Goal: Information Seeking & Learning: Learn about a topic

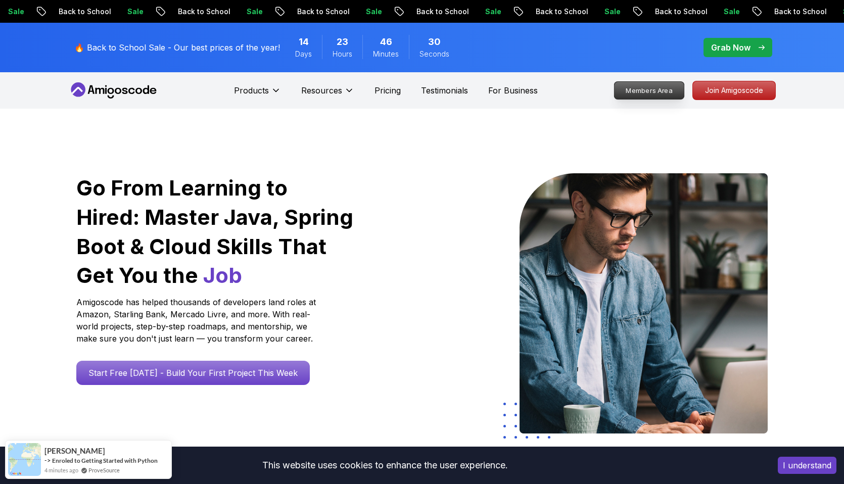
click at [657, 89] on p "Members Area" at bounding box center [649, 90] width 70 height 17
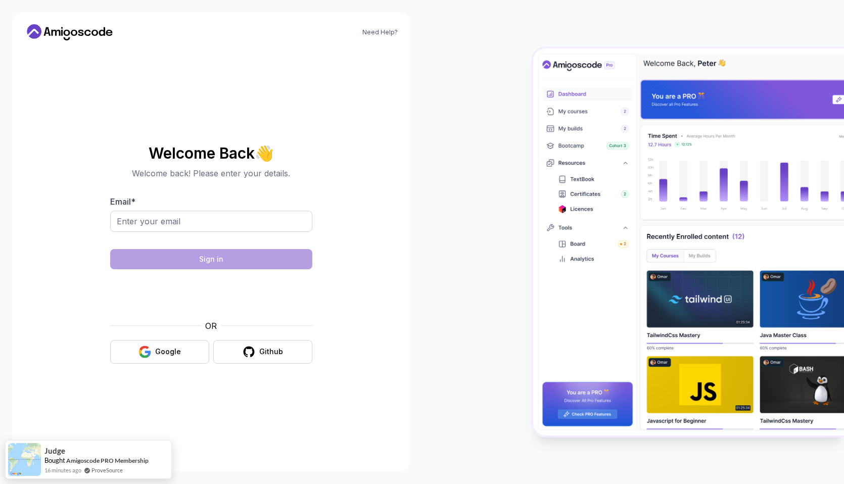
click at [165, 338] on div "OR Google Github" at bounding box center [211, 342] width 202 height 44
click at [162, 350] on div "Google" at bounding box center [168, 352] width 26 height 10
click at [165, 358] on button "Google" at bounding box center [159, 352] width 99 height 24
click at [179, 350] on div "Google" at bounding box center [168, 352] width 26 height 10
click at [173, 211] on input "Email *" at bounding box center [211, 221] width 202 height 21
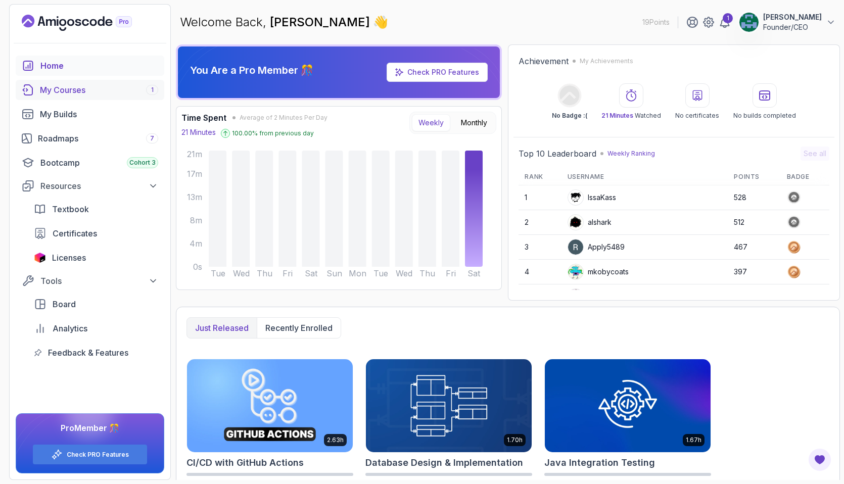
click at [88, 83] on link "My Courses 1" at bounding box center [90, 90] width 149 height 20
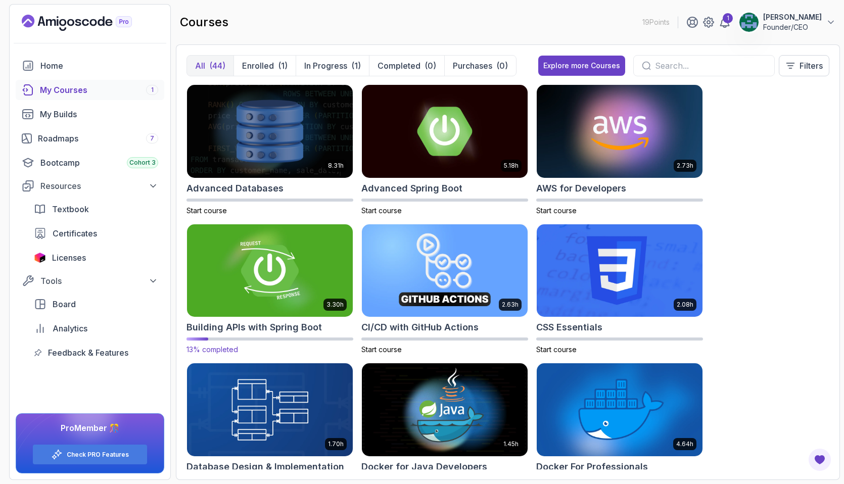
click at [286, 272] on img at bounding box center [270, 271] width 174 height 98
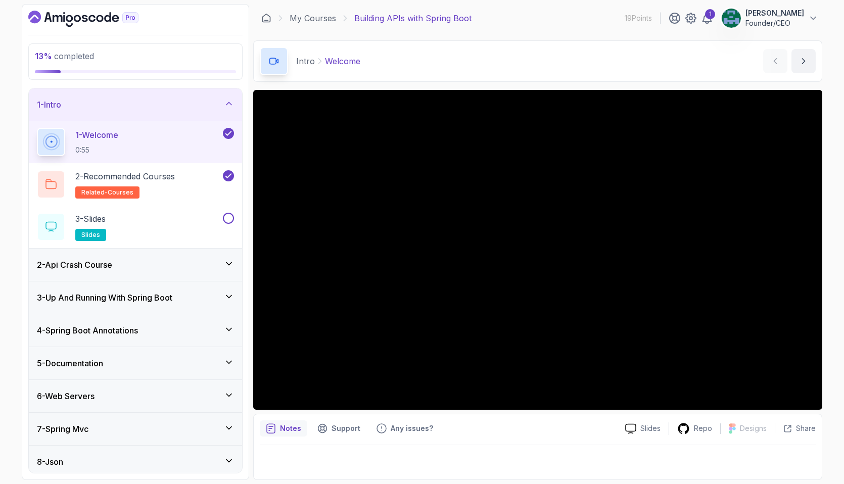
click at [186, 270] on div "2 - Api Crash Course" at bounding box center [135, 265] width 197 height 12
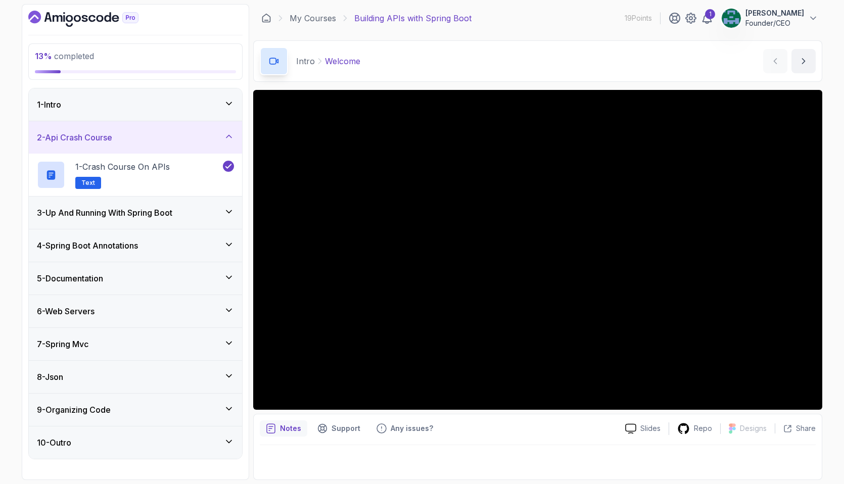
click at [192, 231] on div "4 - Spring Boot Annotations" at bounding box center [135, 245] width 213 height 32
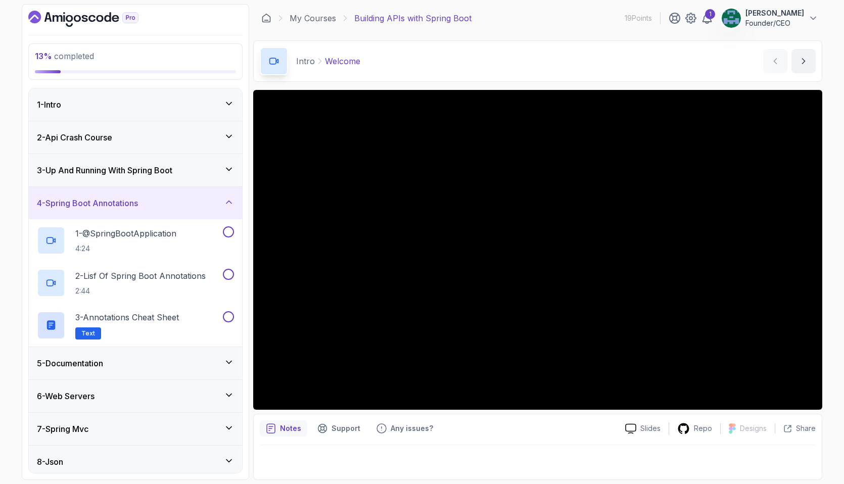
click at [187, 171] on div "3 - Up And Running With Spring Boot" at bounding box center [135, 170] width 197 height 12
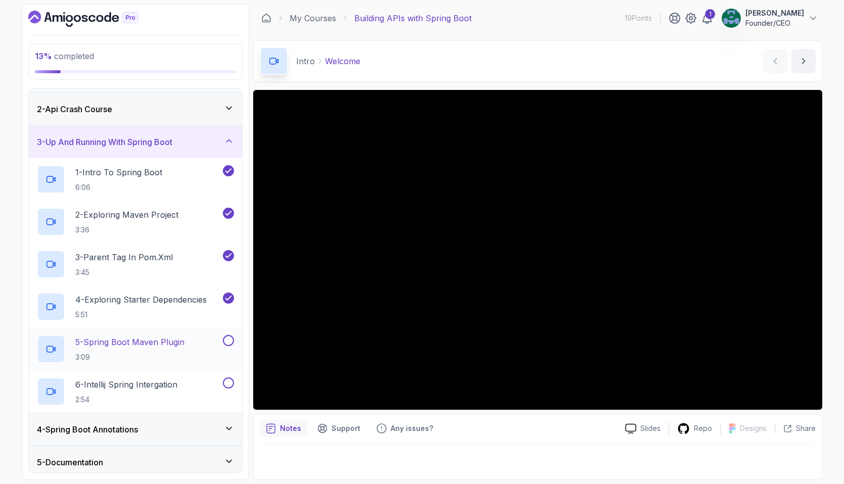
scroll to position [44, 0]
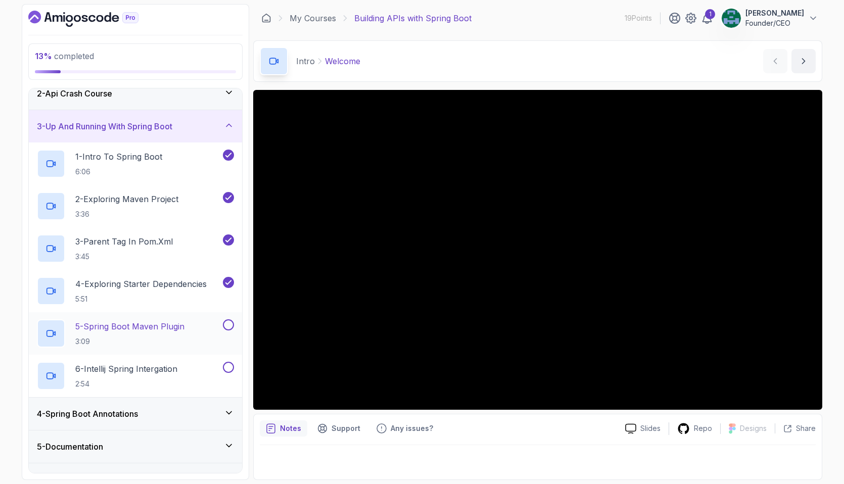
click at [168, 325] on p "5 - Spring Boot Maven Plugin" at bounding box center [129, 326] width 109 height 12
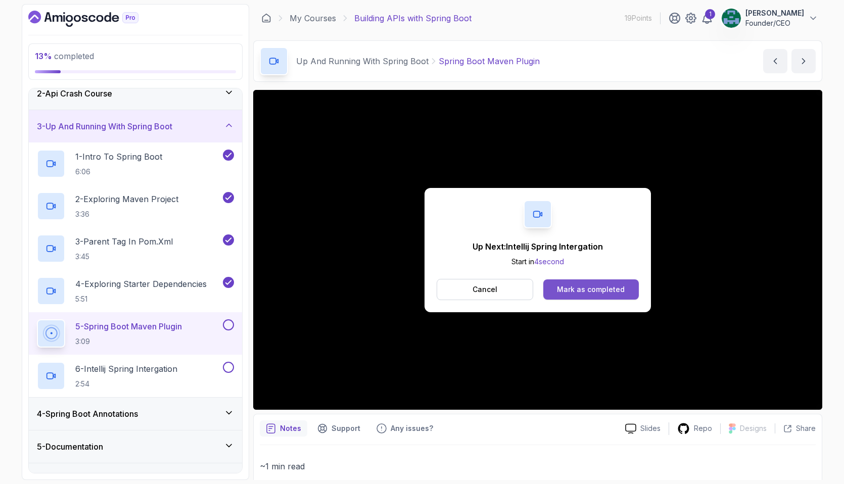
click at [574, 289] on div "Mark as completed" at bounding box center [591, 289] width 68 height 10
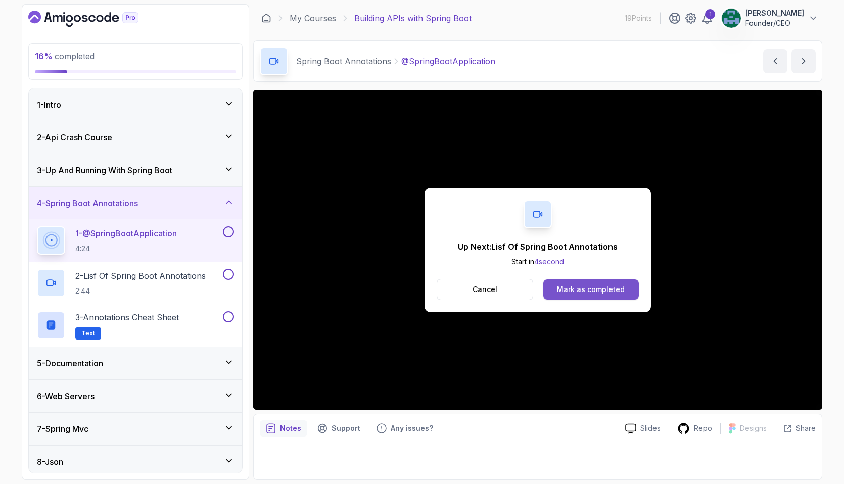
click at [562, 281] on button "Mark as completed" at bounding box center [590, 289] width 95 height 20
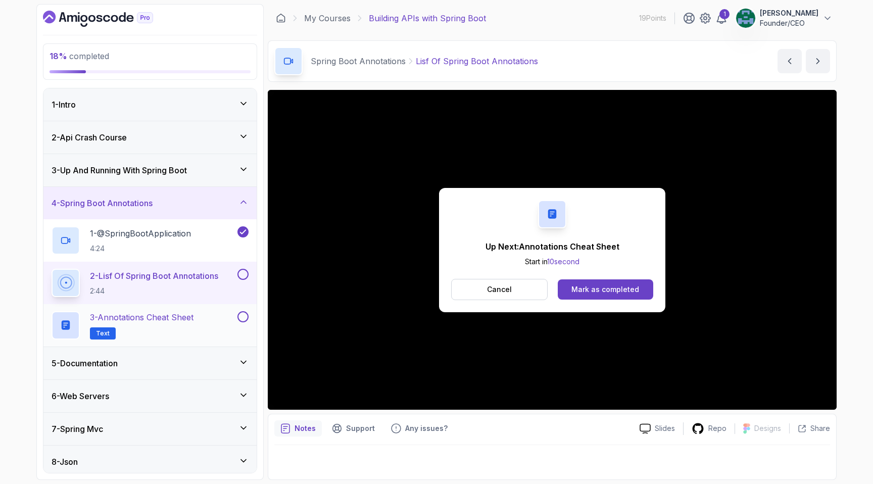
click at [172, 324] on h2 "3 - Annotations Cheat Sheet Text" at bounding box center [142, 325] width 104 height 28
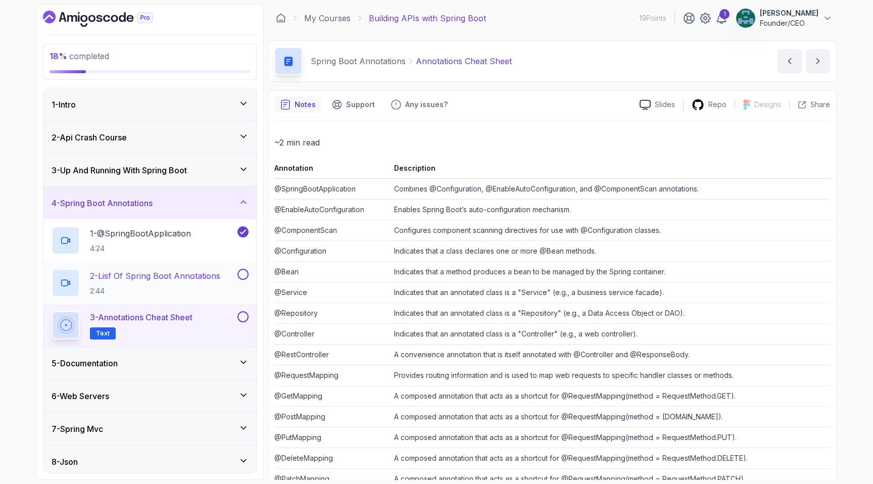
click at [243, 274] on button at bounding box center [242, 274] width 11 height 11
click at [699, 100] on icon at bounding box center [698, 104] width 11 height 11
click at [654, 105] on div "Slides" at bounding box center [657, 105] width 52 height 11
click at [244, 318] on button at bounding box center [242, 316] width 11 height 11
click at [242, 356] on div "5 - Documentation" at bounding box center [149, 363] width 213 height 32
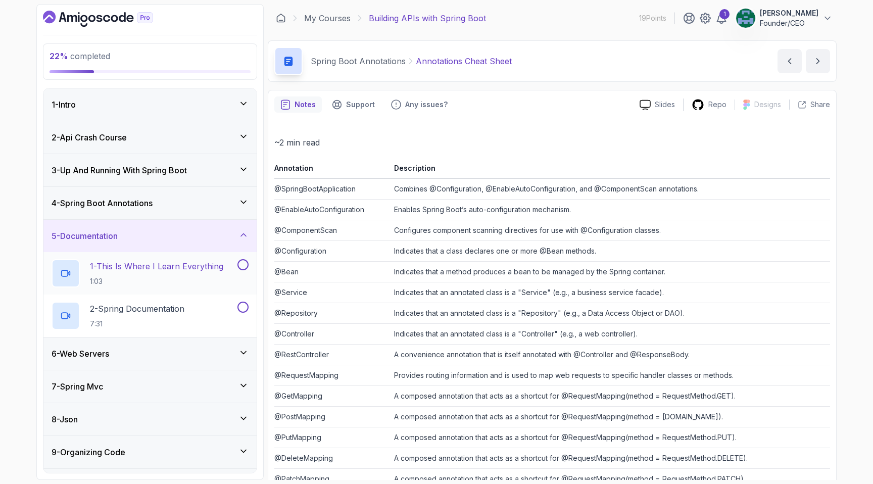
click at [188, 272] on h2 "1 - This Is Where I Learn Everything 1:03" at bounding box center [156, 273] width 133 height 26
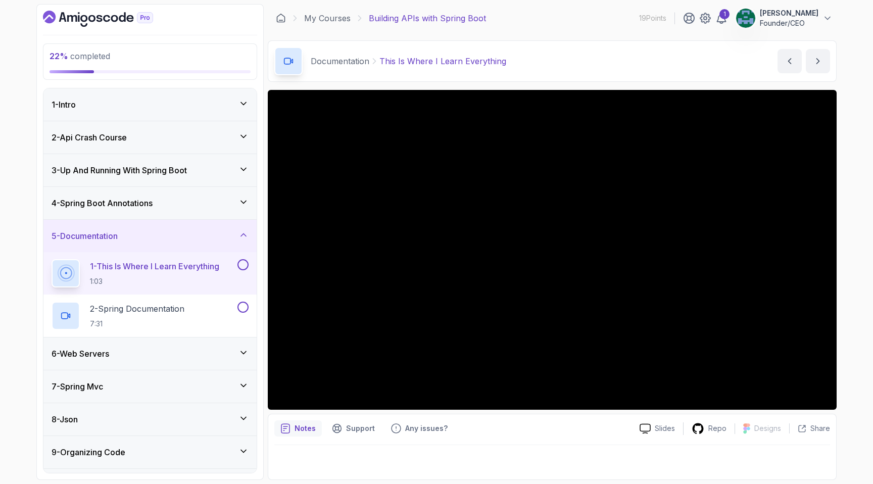
click at [241, 352] on icon at bounding box center [243, 352] width 5 height 3
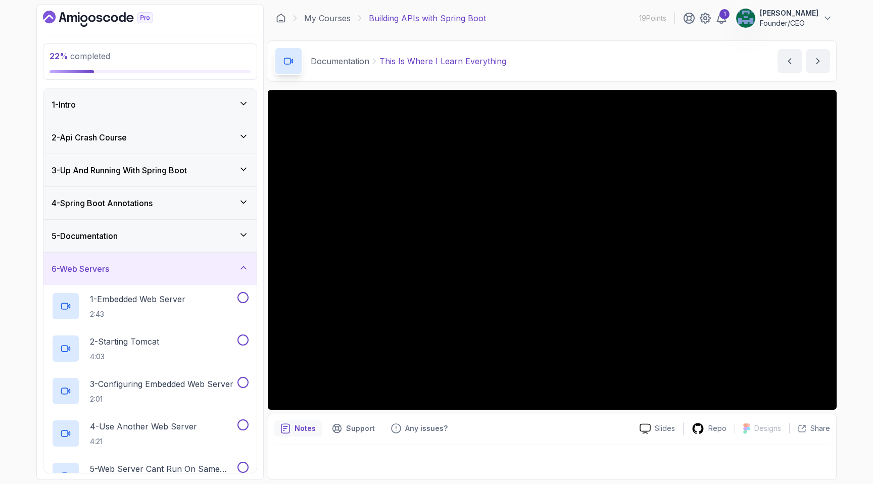
click at [174, 242] on div "5 - Documentation" at bounding box center [149, 236] width 213 height 32
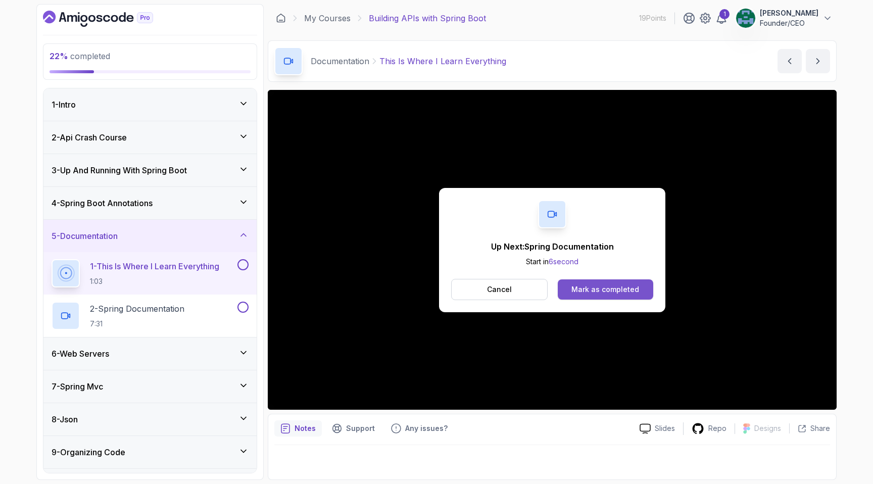
click at [606, 286] on div "Mark as completed" at bounding box center [605, 289] width 68 height 10
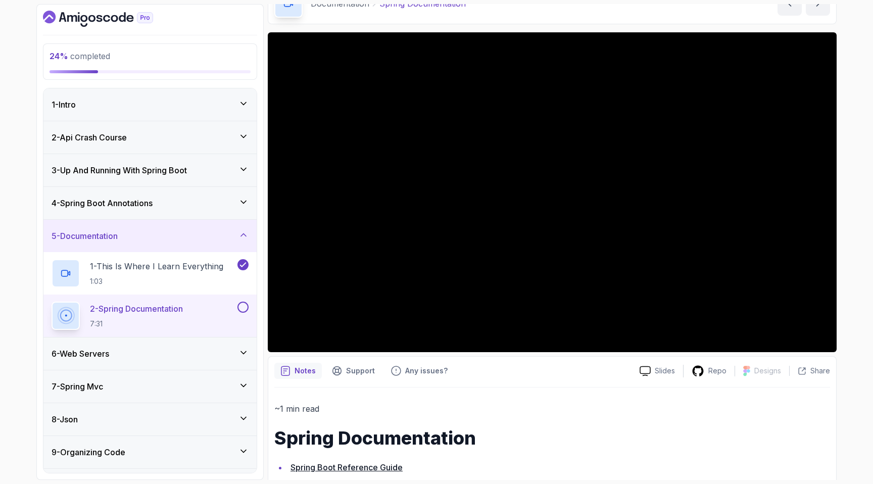
scroll to position [59, 0]
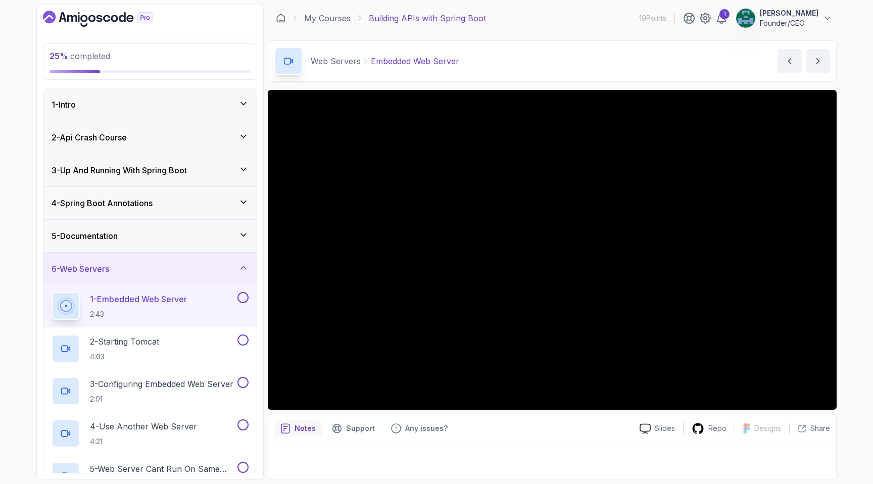
click at [171, 229] on div "5 - Documentation" at bounding box center [149, 236] width 213 height 32
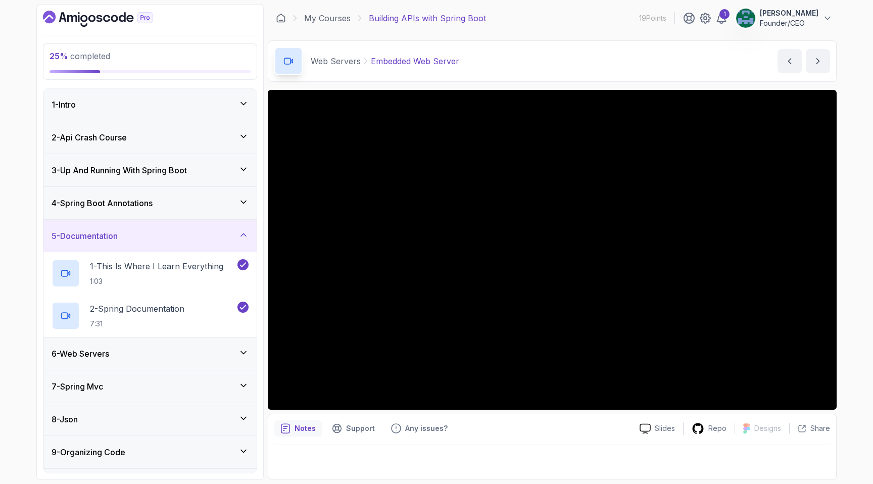
click at [208, 338] on div "6 - Web Servers" at bounding box center [149, 353] width 213 height 32
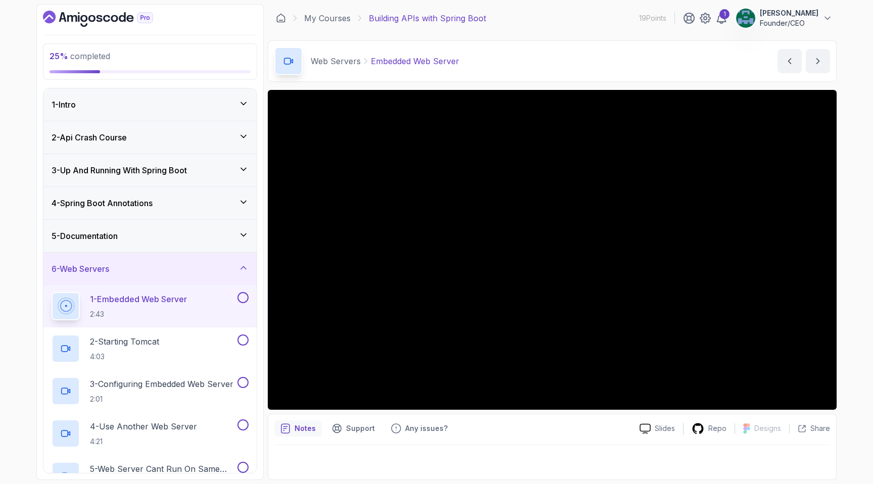
click at [222, 323] on div "1 - Embedded Web Server 2:43" at bounding box center [149, 306] width 213 height 42
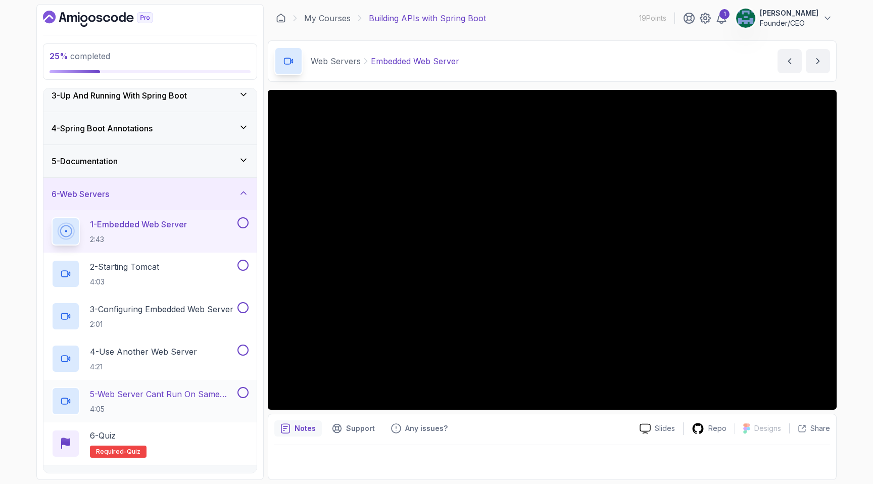
scroll to position [74, 0]
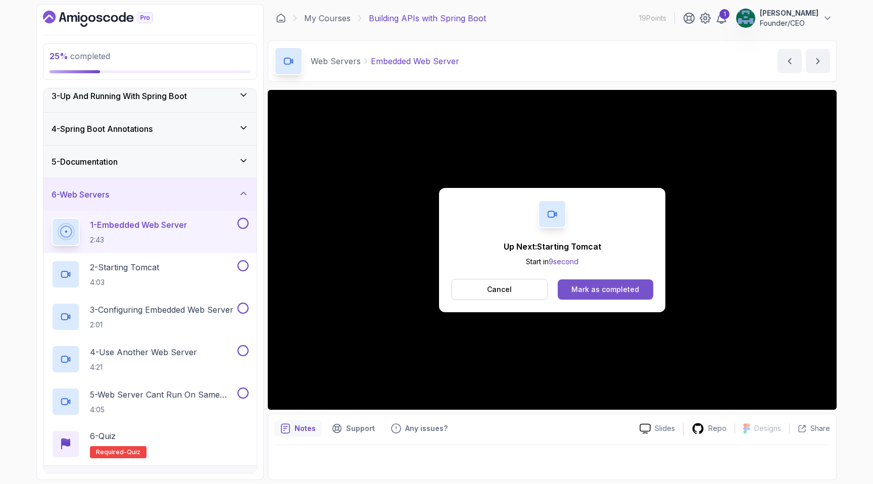
click at [612, 291] on div "Mark as completed" at bounding box center [605, 289] width 68 height 10
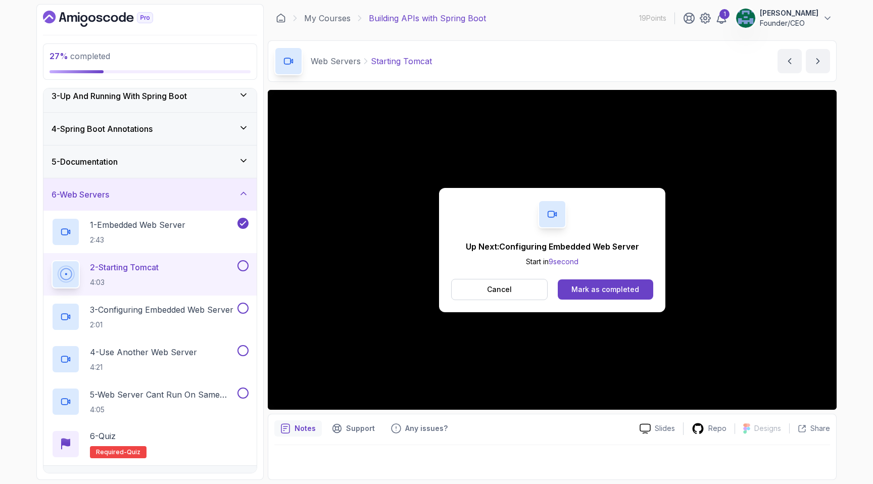
click at [238, 273] on button "2 - Starting Tomcat 4:03" at bounding box center [150, 274] width 197 height 28
click at [243, 269] on button at bounding box center [242, 265] width 11 height 11
click at [176, 301] on div "3 - Configuring Embedded Web Server 2:01" at bounding box center [149, 317] width 213 height 42
click at [179, 310] on p "3 - Configuring Embedded Web Server" at bounding box center [161, 310] width 143 height 12
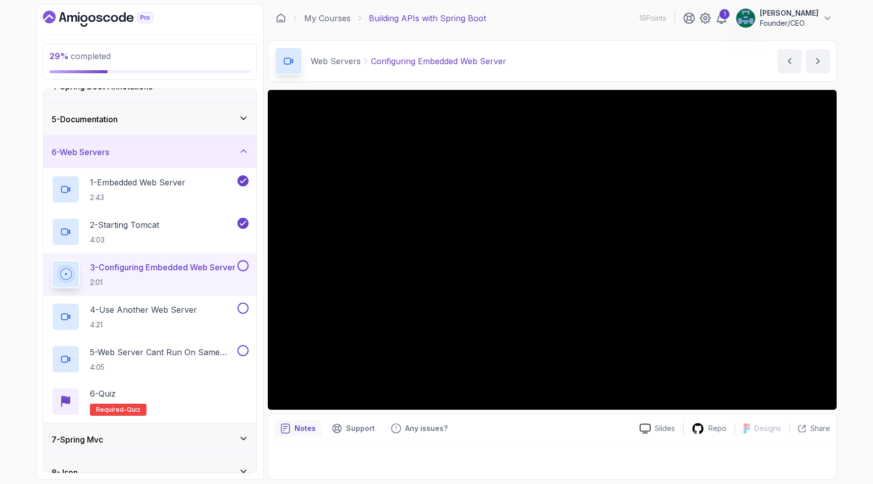
scroll to position [114, 0]
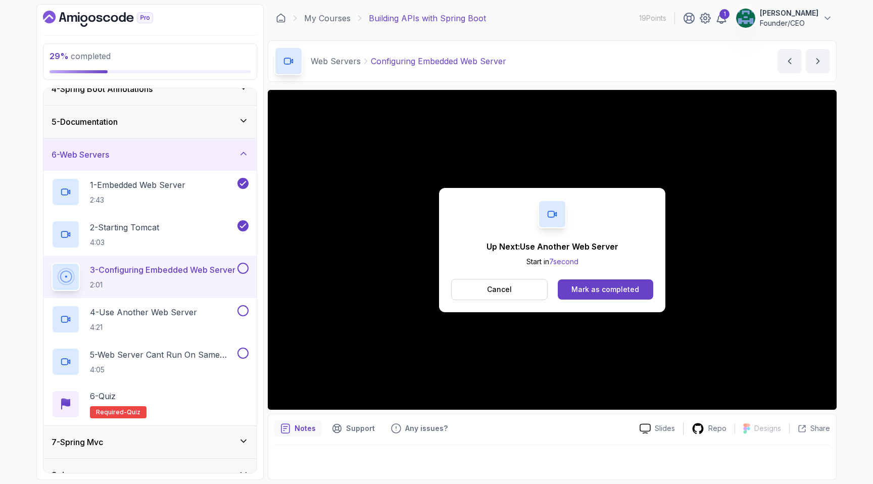
click at [611, 299] on div "Cancel Mark as completed" at bounding box center [552, 289] width 202 height 21
click at [613, 289] on div "Mark as completed" at bounding box center [605, 289] width 68 height 10
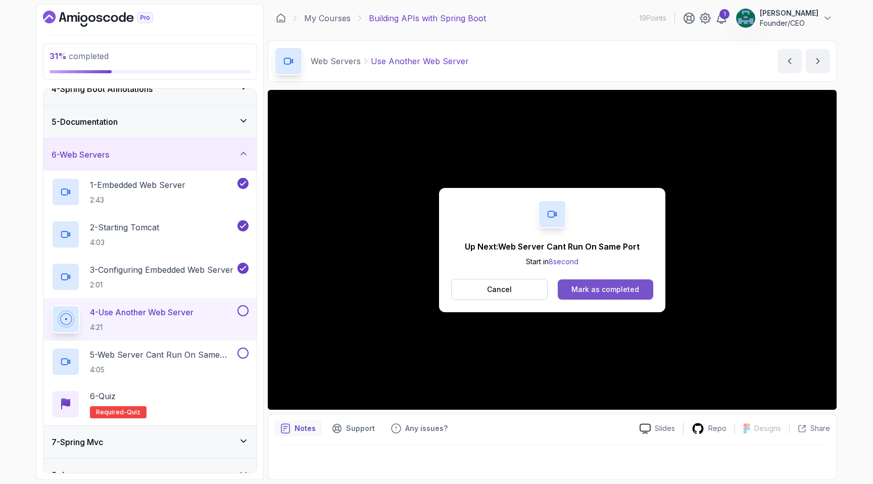
click at [609, 296] on button "Mark as completed" at bounding box center [605, 289] width 95 height 20
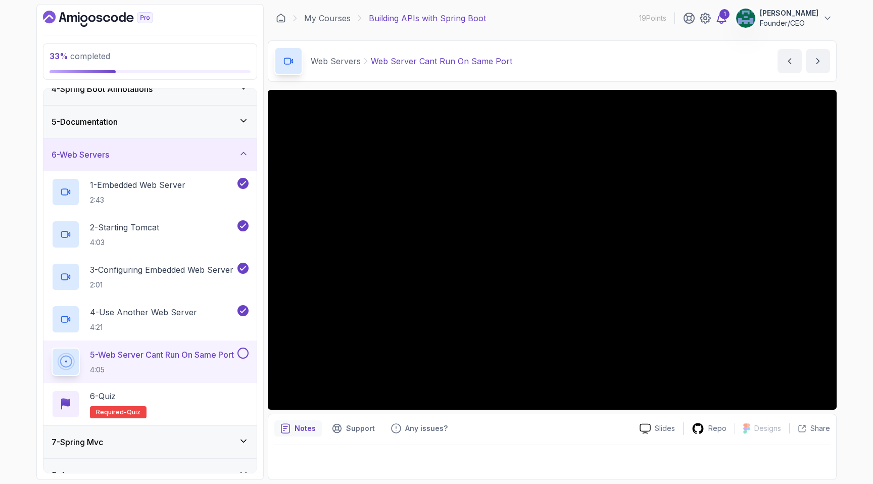
click at [727, 20] on icon at bounding box center [721, 18] width 12 height 12
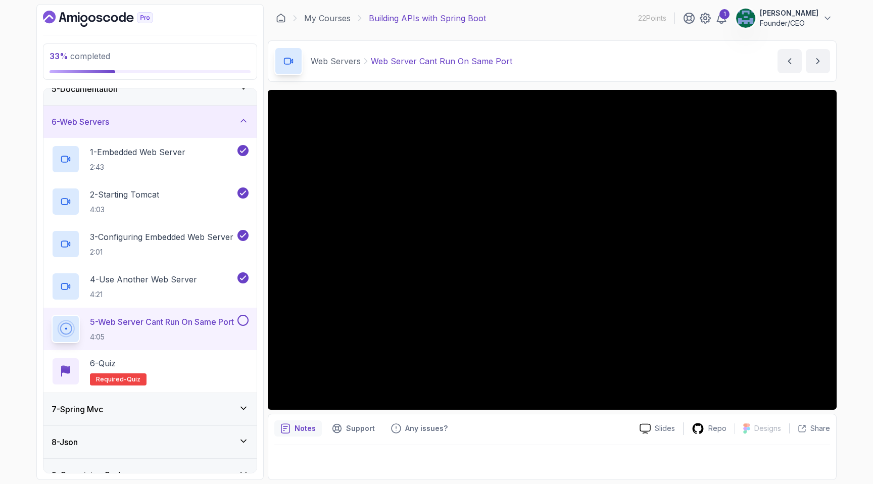
scroll to position [198, 0]
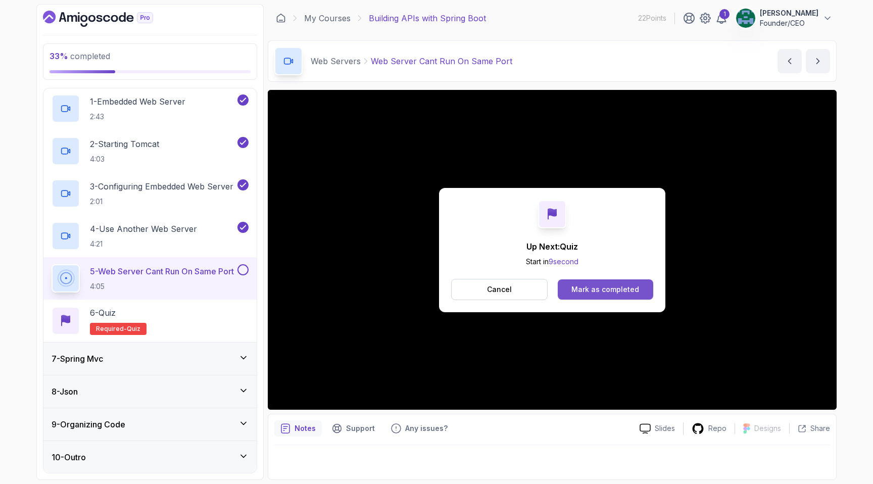
click at [574, 290] on div "Mark as completed" at bounding box center [605, 289] width 68 height 10
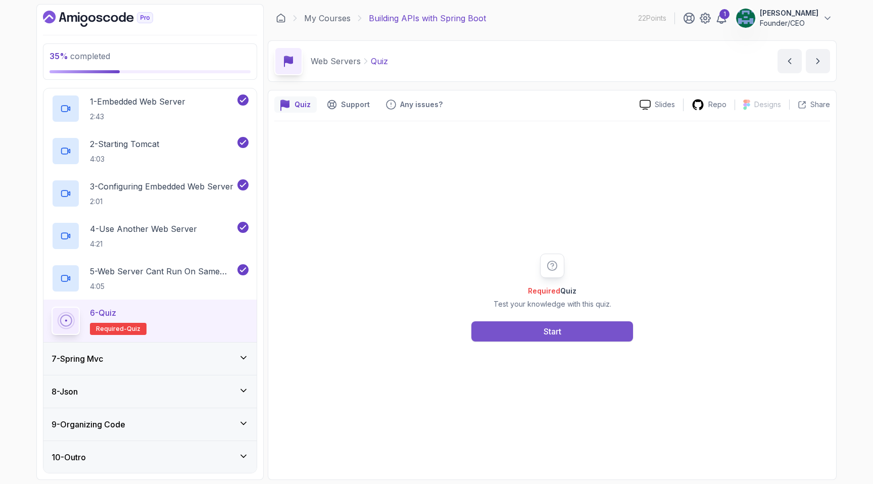
click at [529, 337] on button "Start" at bounding box center [552, 331] width 162 height 20
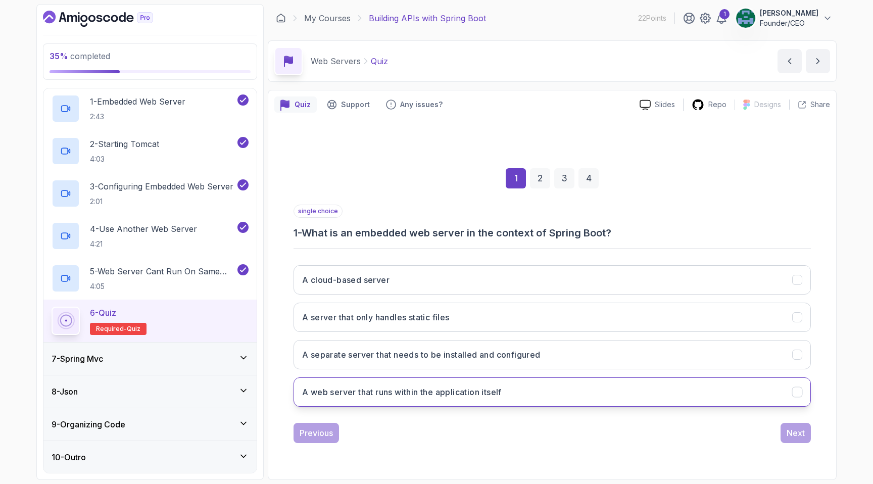
click at [447, 394] on h3 "A web server that runs within the application itself" at bounding box center [402, 392] width 200 height 12
click at [786, 425] on button "Next" at bounding box center [796, 433] width 30 height 20
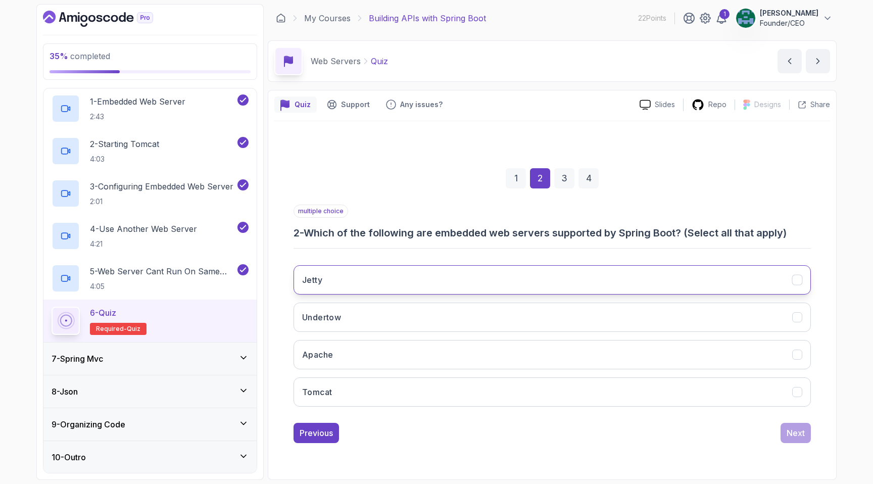
click at [434, 278] on button "Jetty" at bounding box center [552, 279] width 517 height 29
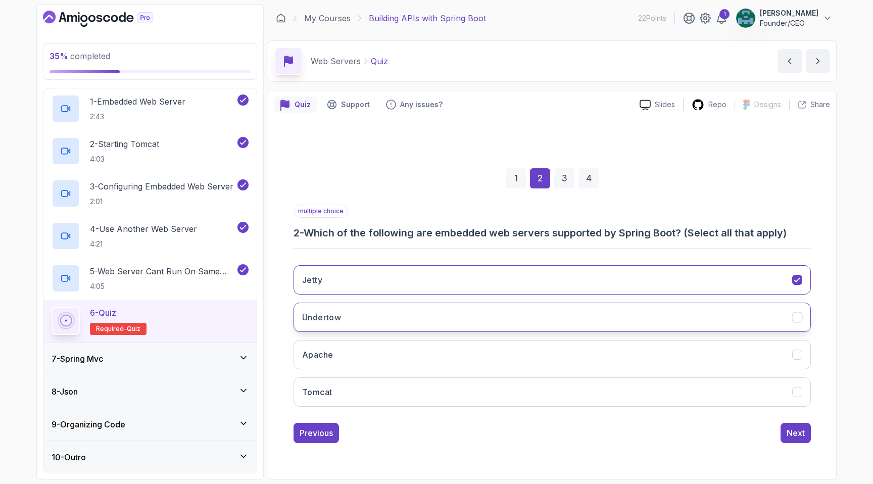
click at [417, 314] on button "Undertow" at bounding box center [552, 317] width 517 height 29
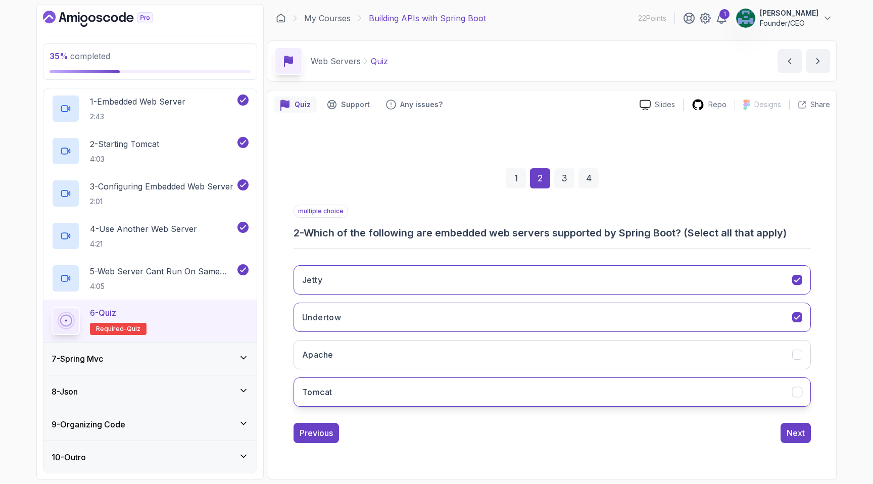
click at [420, 387] on button "Tomcat" at bounding box center [552, 391] width 517 height 29
click at [799, 430] on div "Next" at bounding box center [796, 433] width 18 height 12
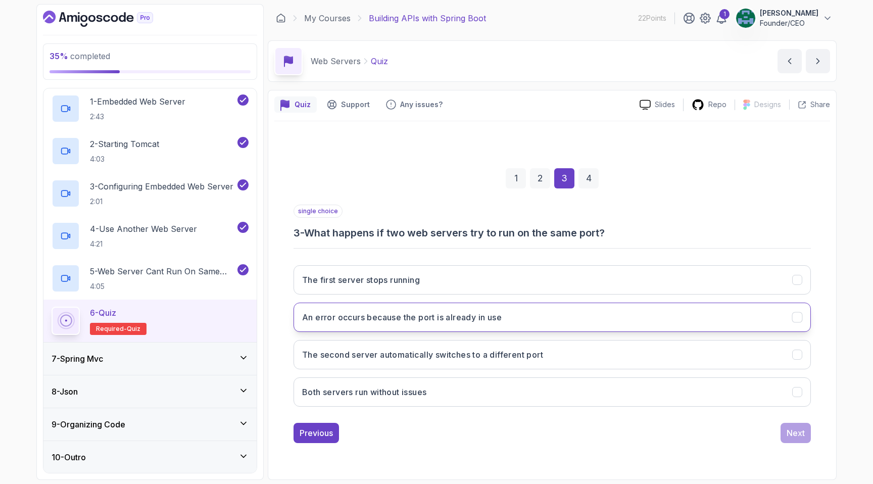
click at [528, 320] on button "An error occurs because the port is already in use" at bounding box center [552, 317] width 517 height 29
click at [778, 428] on div "Previous Next" at bounding box center [552, 433] width 517 height 20
click at [795, 427] on div "Next" at bounding box center [796, 433] width 18 height 12
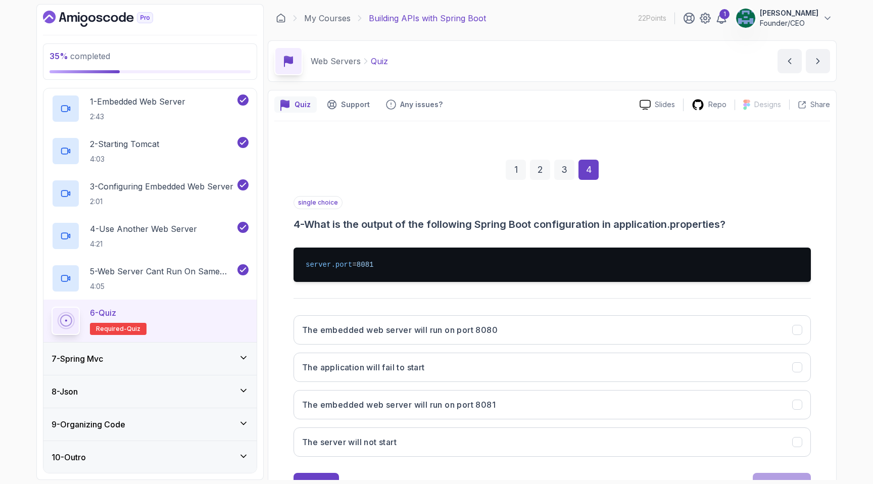
scroll to position [42, 0]
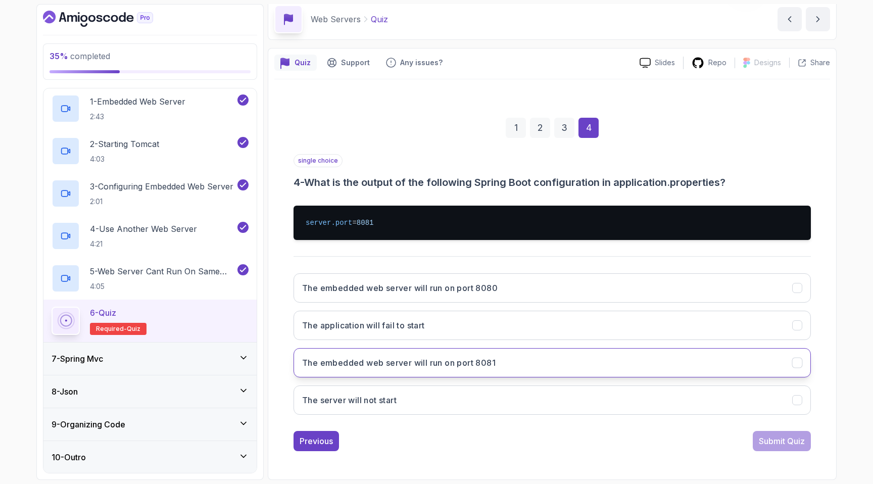
click at [506, 361] on button "The embedded web server will run on port 8081" at bounding box center [552, 362] width 517 height 29
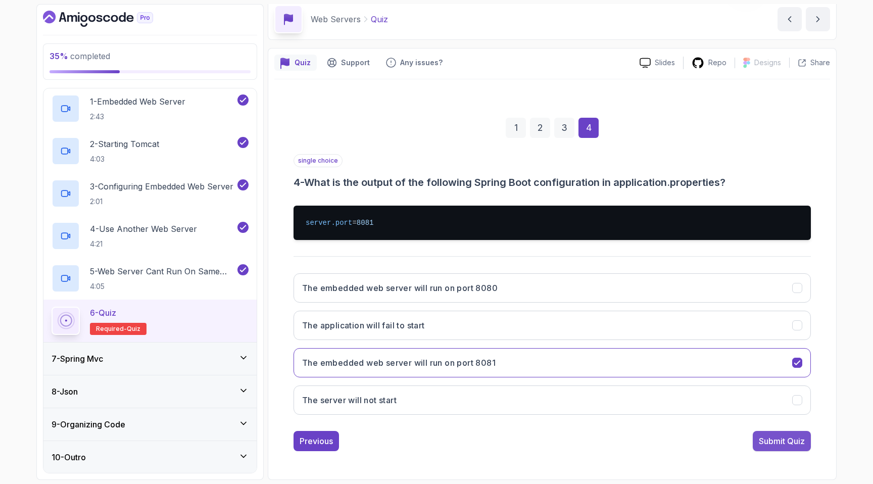
click at [776, 439] on div "Submit Quiz" at bounding box center [782, 441] width 46 height 12
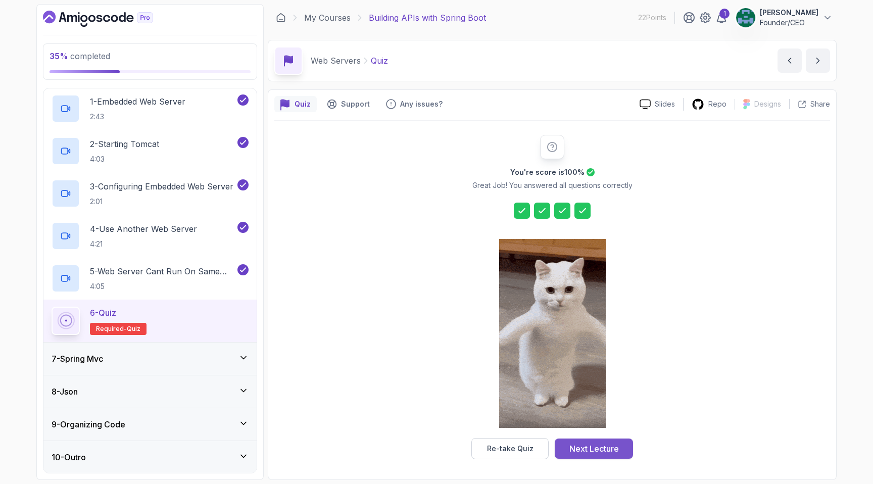
click at [584, 452] on div "Next Lecture" at bounding box center [594, 449] width 50 height 12
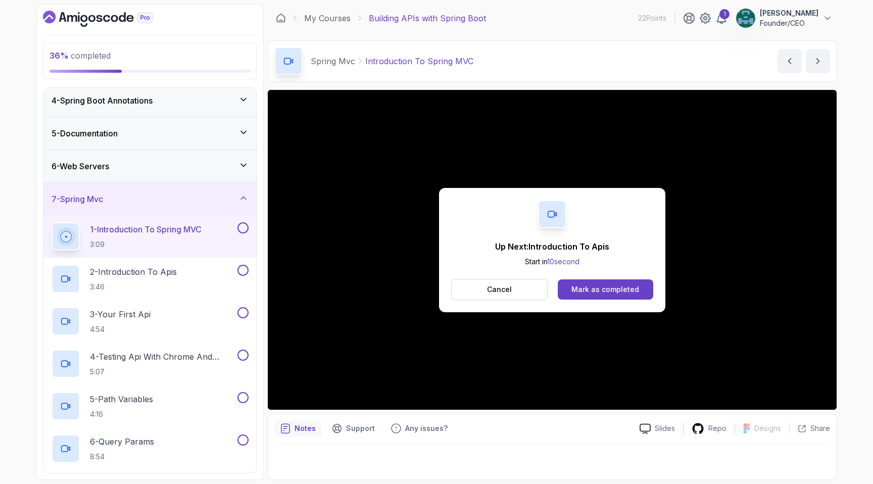
scroll to position [102, 0]
click at [581, 296] on button "Mark as completed" at bounding box center [605, 289] width 95 height 20
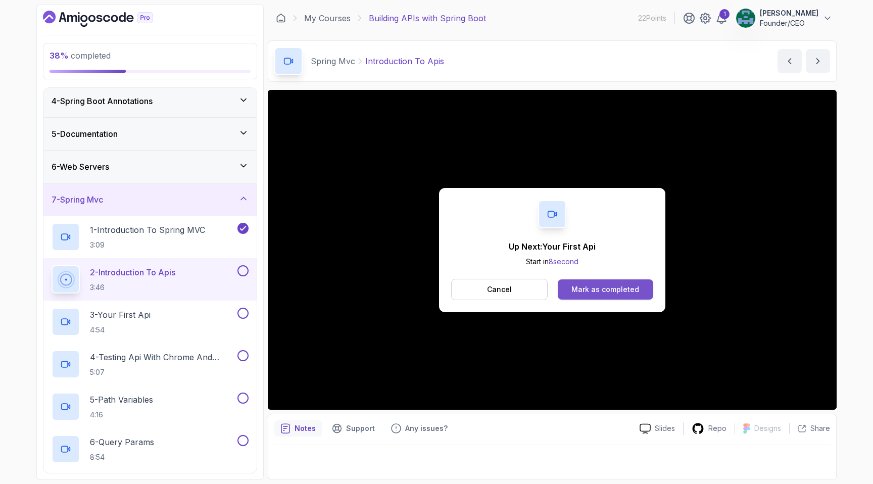
click at [591, 287] on div "Mark as completed" at bounding box center [605, 289] width 68 height 10
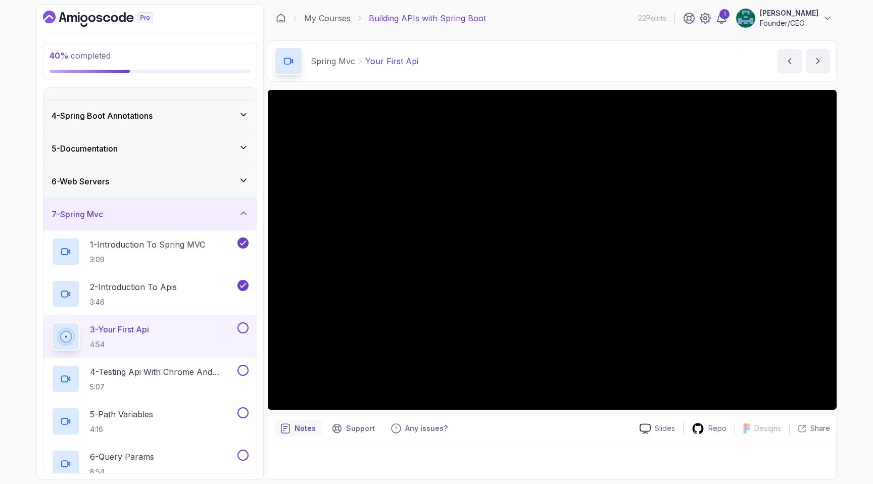
scroll to position [86, 0]
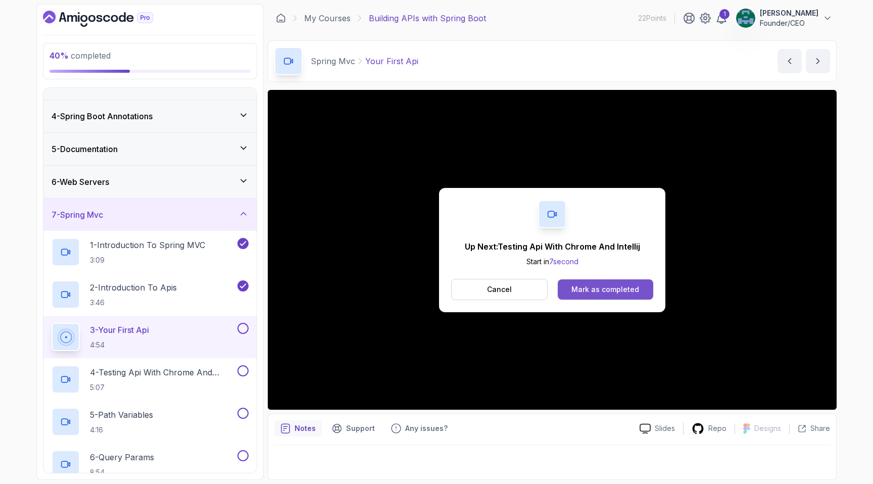
click at [590, 287] on div "Mark as completed" at bounding box center [605, 289] width 68 height 10
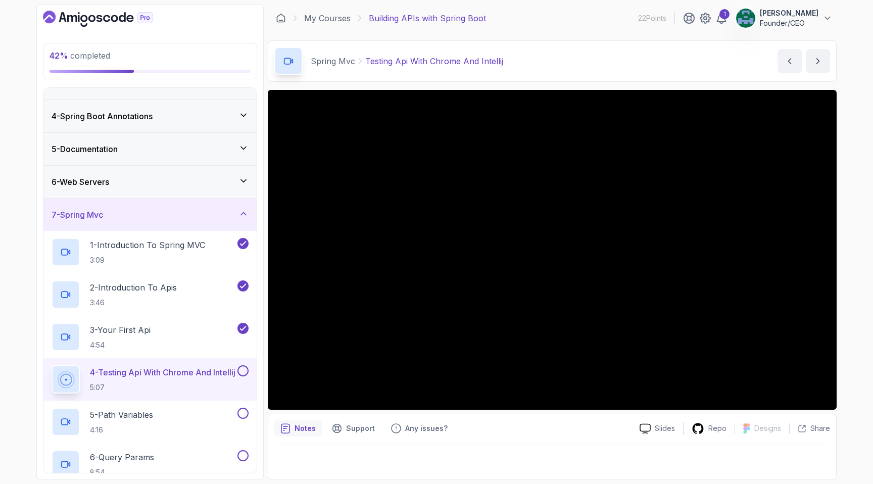
click at [241, 372] on button at bounding box center [242, 370] width 11 height 11
click at [181, 415] on div "5 - Path Variables 4:16" at bounding box center [144, 422] width 184 height 28
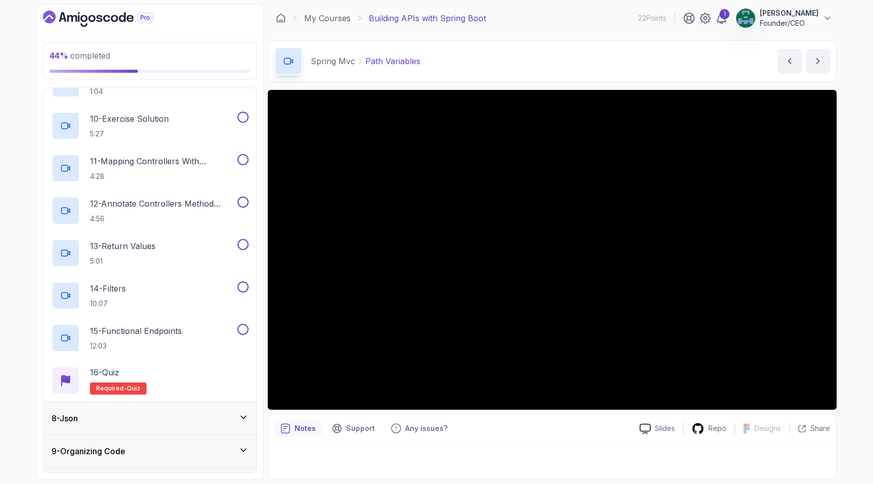
scroll to position [597, 0]
click at [110, 384] on span "Required-" at bounding box center [111, 386] width 31 height 8
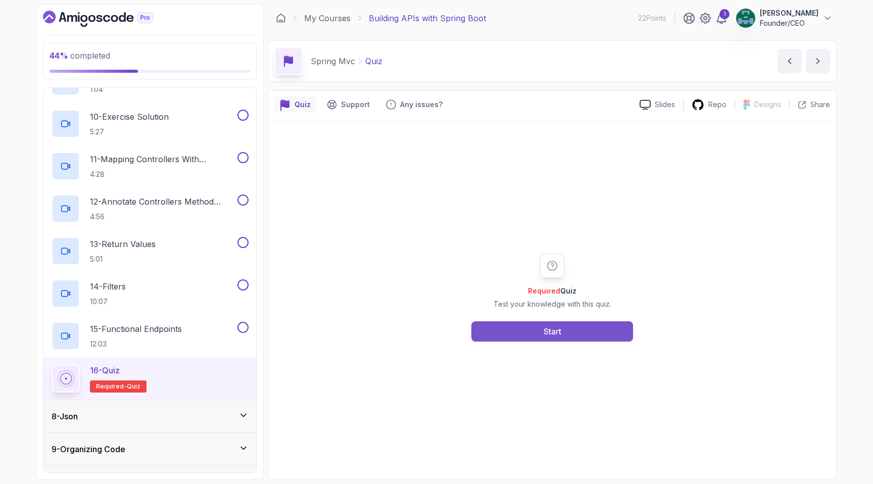
click at [509, 324] on button "Start" at bounding box center [552, 331] width 162 height 20
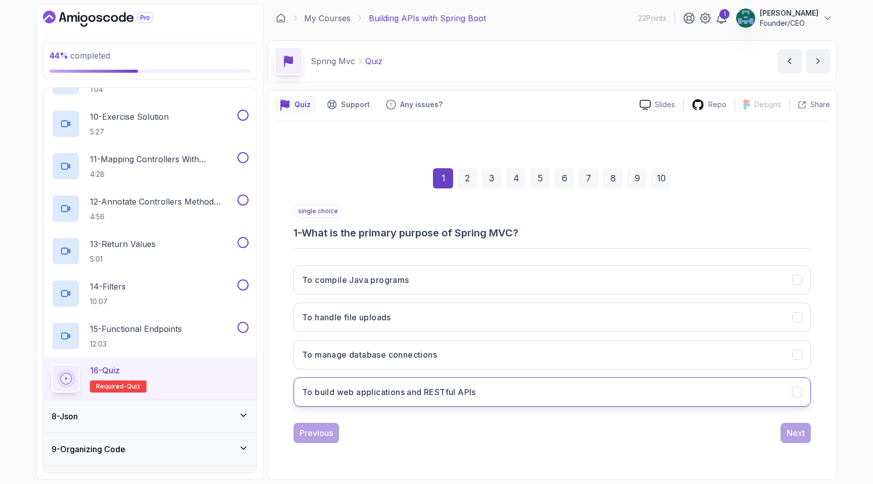
click at [482, 391] on button "To build web applications and RESTful APIs" at bounding box center [552, 391] width 517 height 29
click at [801, 435] on div "Next" at bounding box center [796, 433] width 18 height 12
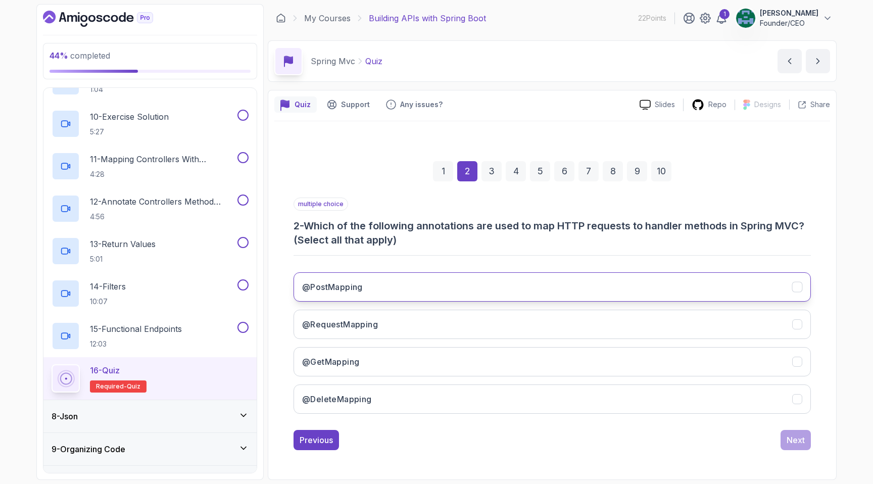
click at [342, 297] on button "@PostMapping" at bounding box center [552, 286] width 517 height 29
click at [353, 365] on h3 "@GetMapping" at bounding box center [330, 362] width 57 height 12
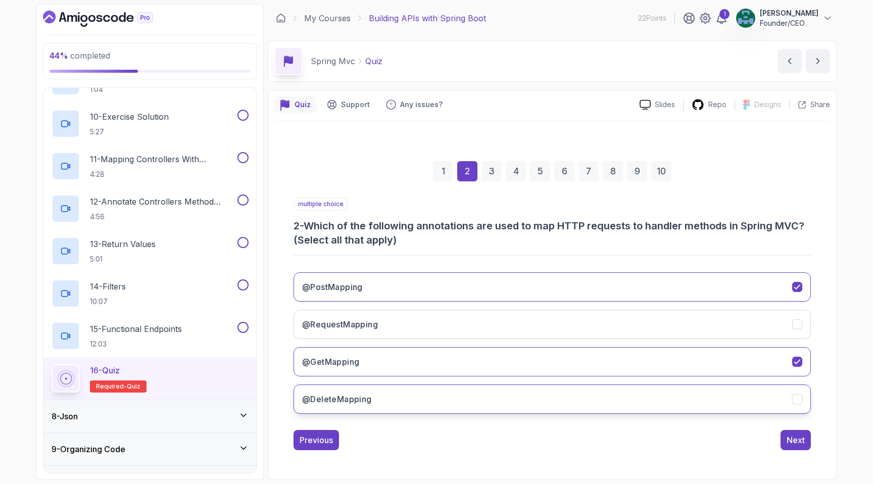
click at [370, 392] on button "@DeleteMapping" at bounding box center [552, 398] width 517 height 29
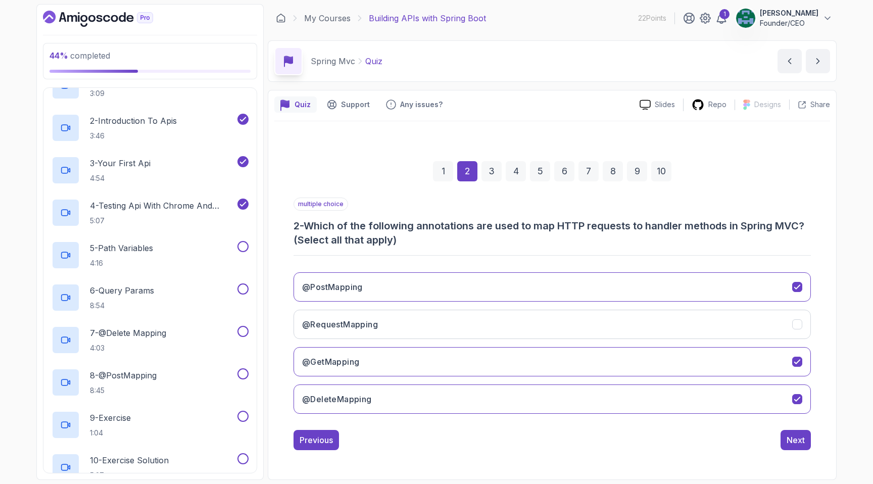
scroll to position [252, 0]
click at [190, 247] on div "5 - Path Variables 4:16" at bounding box center [144, 256] width 184 height 28
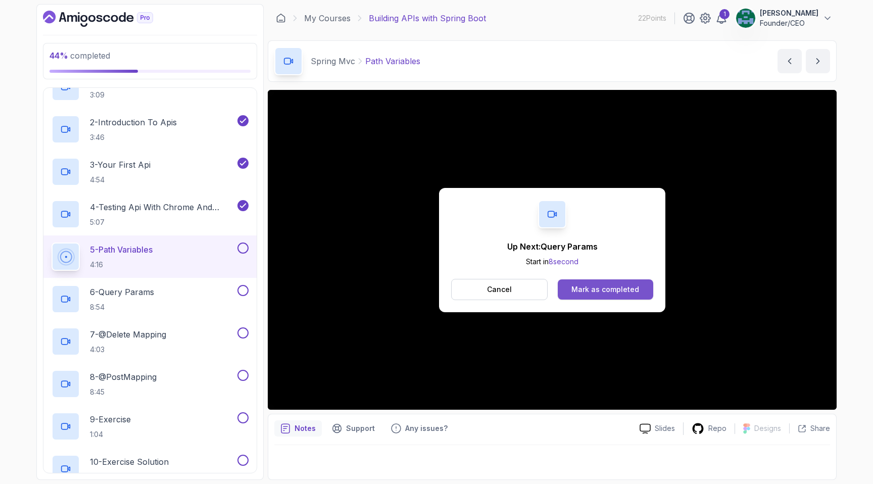
click at [621, 280] on button "Mark as completed" at bounding box center [605, 289] width 95 height 20
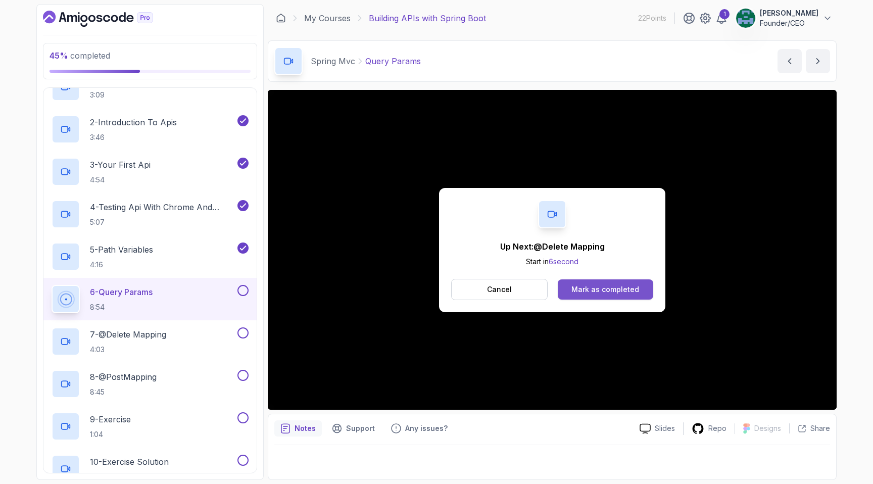
click at [598, 291] on div "Mark as completed" at bounding box center [605, 289] width 68 height 10
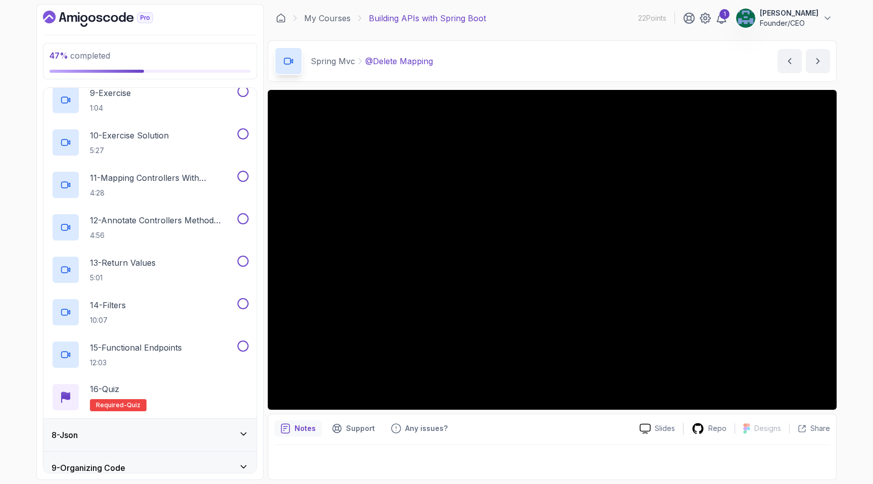
scroll to position [622, 0]
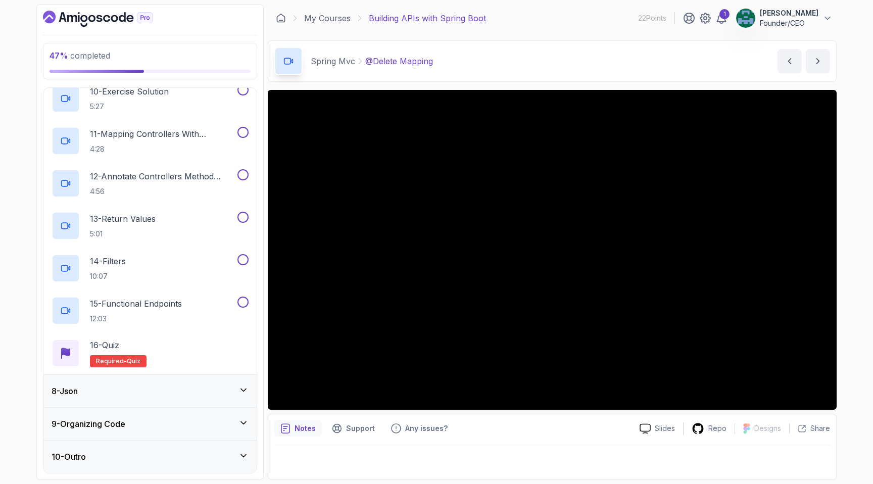
click at [246, 423] on icon at bounding box center [243, 423] width 10 height 10
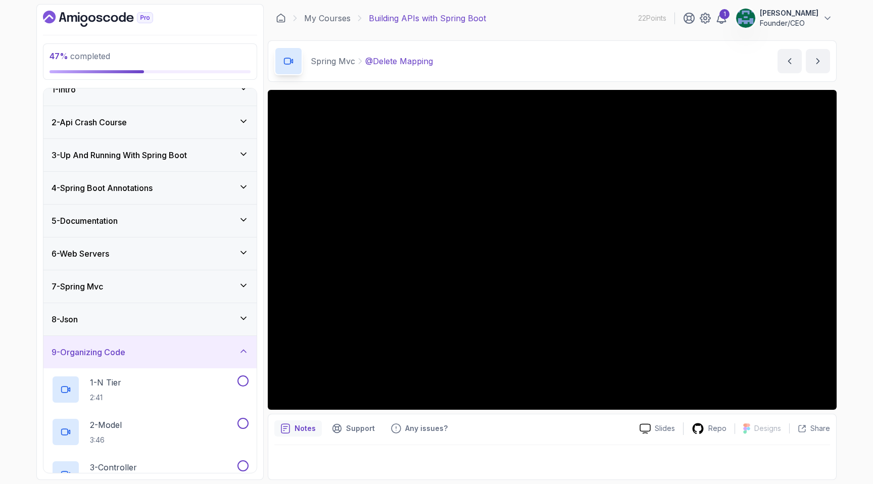
scroll to position [0, 0]
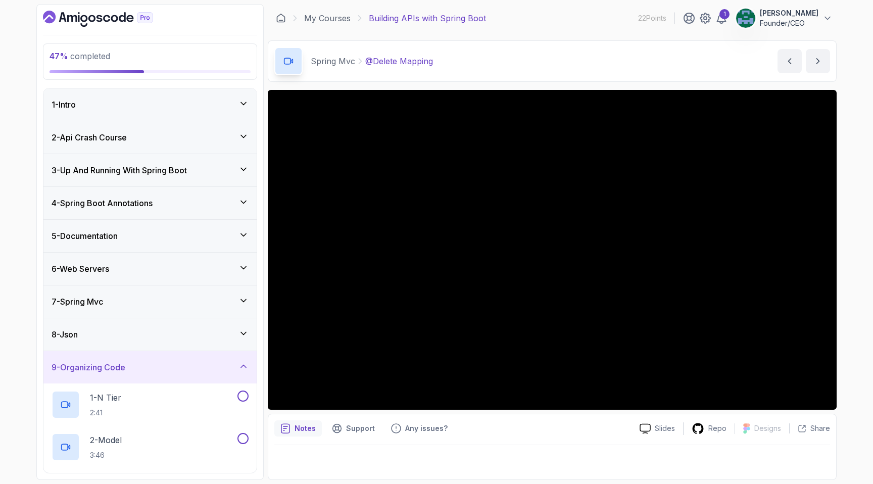
click at [175, 272] on div "6 - Web Servers" at bounding box center [150, 269] width 197 height 12
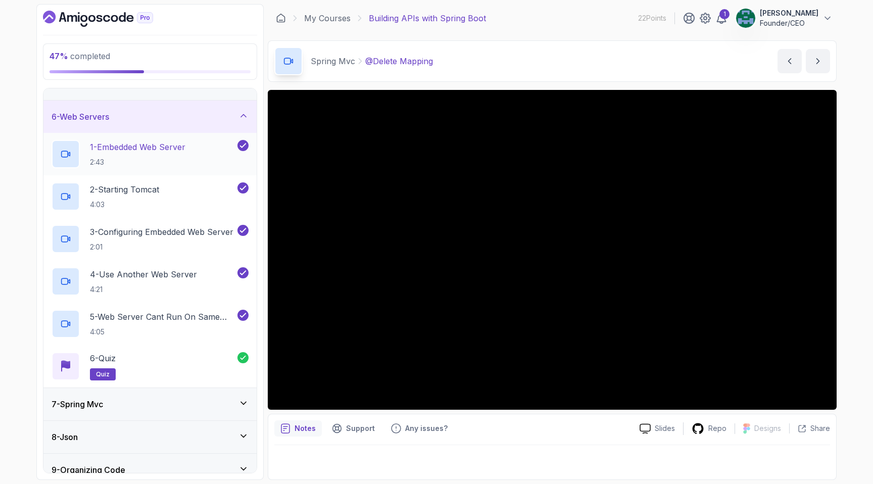
scroll to position [198, 0]
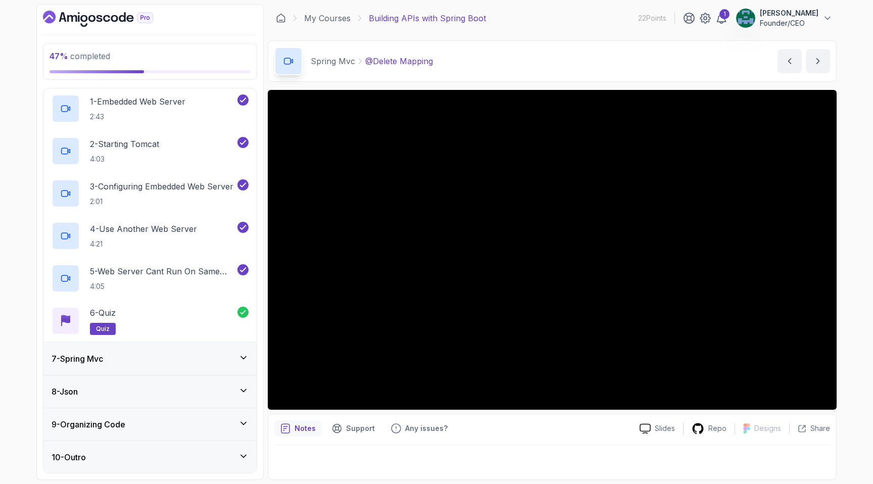
click at [178, 362] on div "7 - Spring Mvc" at bounding box center [150, 359] width 197 height 12
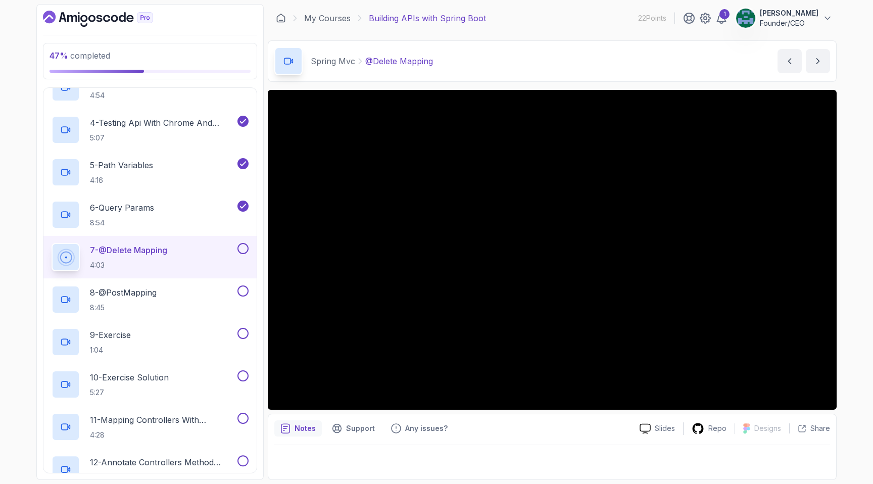
scroll to position [339, 0]
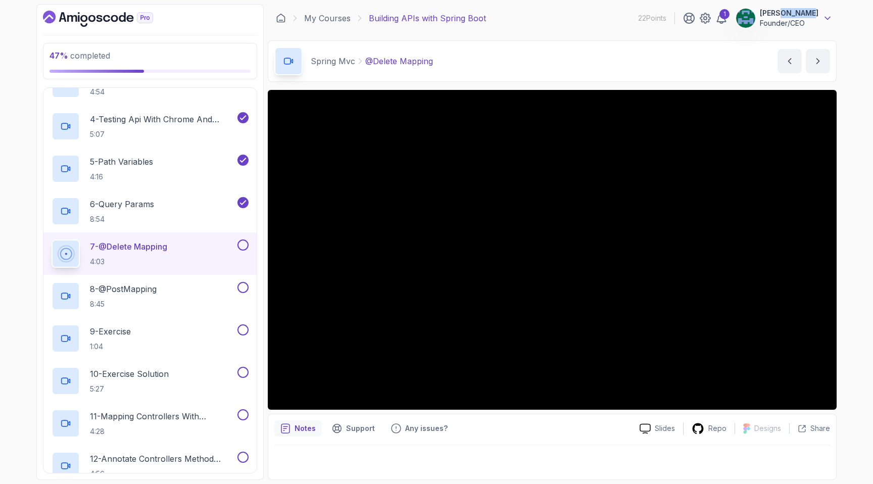
click at [828, 20] on icon at bounding box center [827, 18] width 10 height 10
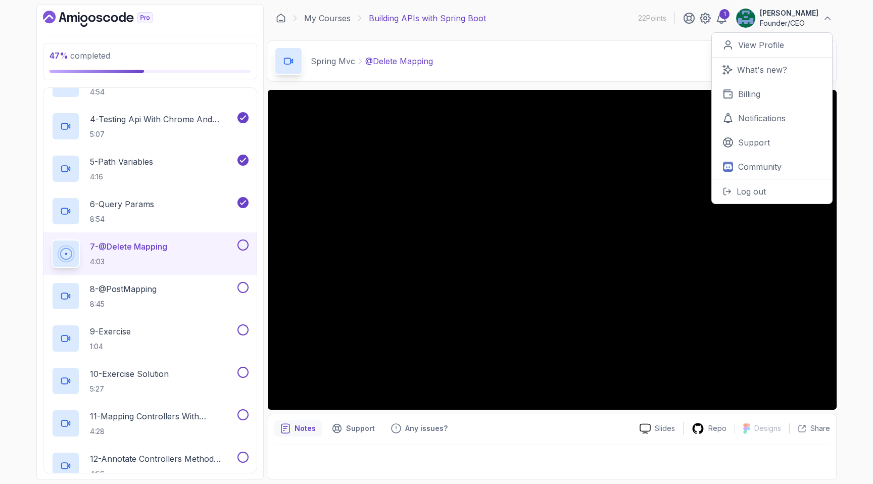
click at [552, 66] on div "Spring Mvc @Delete Mapping @Delete Mapping by nelson" at bounding box center [552, 60] width 569 height 41
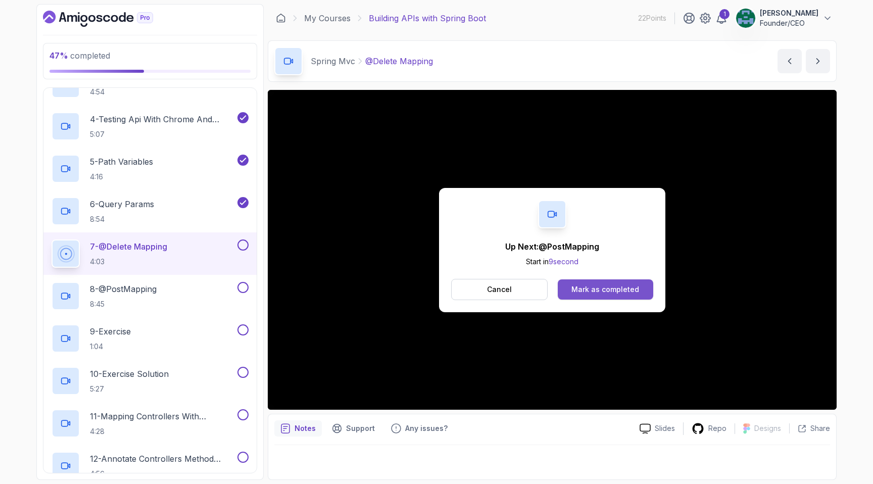
click at [604, 294] on div "Mark as completed" at bounding box center [605, 289] width 68 height 10
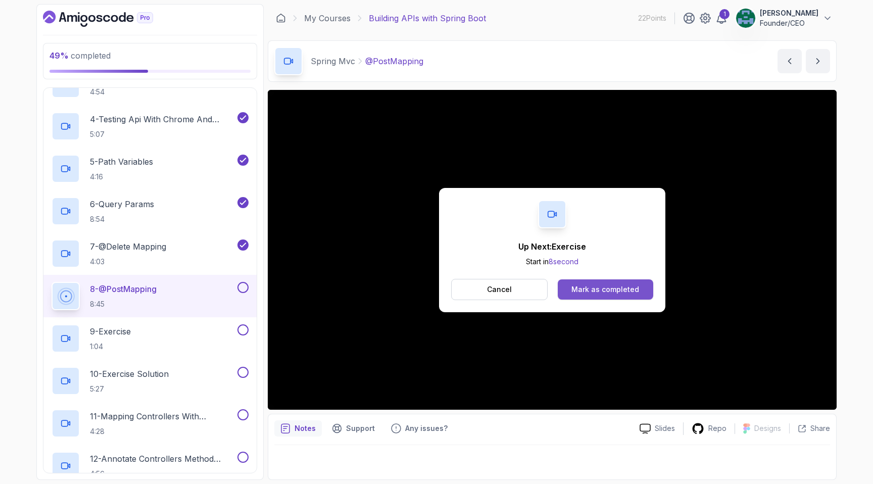
click at [603, 285] on div "Mark as completed" at bounding box center [605, 289] width 68 height 10
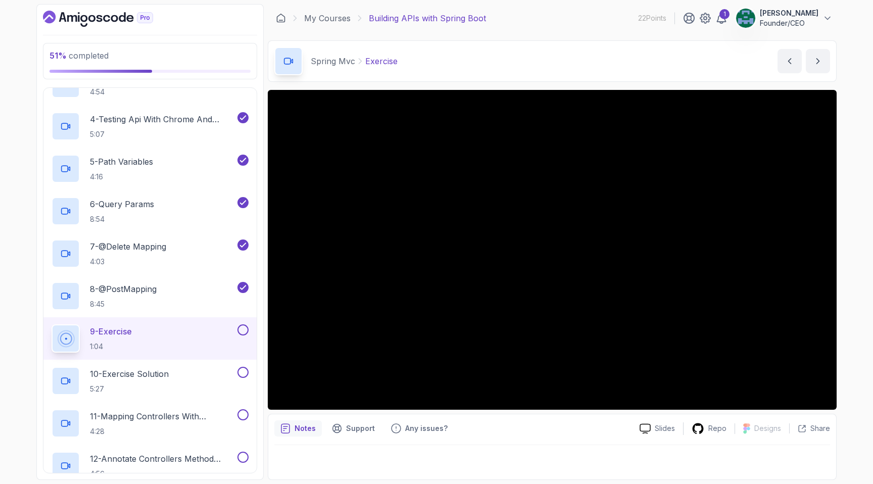
click at [239, 325] on div at bounding box center [241, 329] width 13 height 11
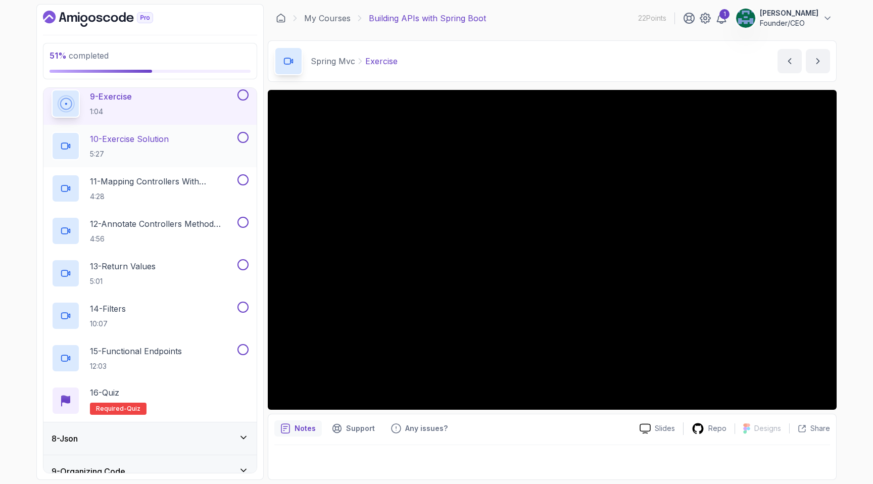
scroll to position [569, 0]
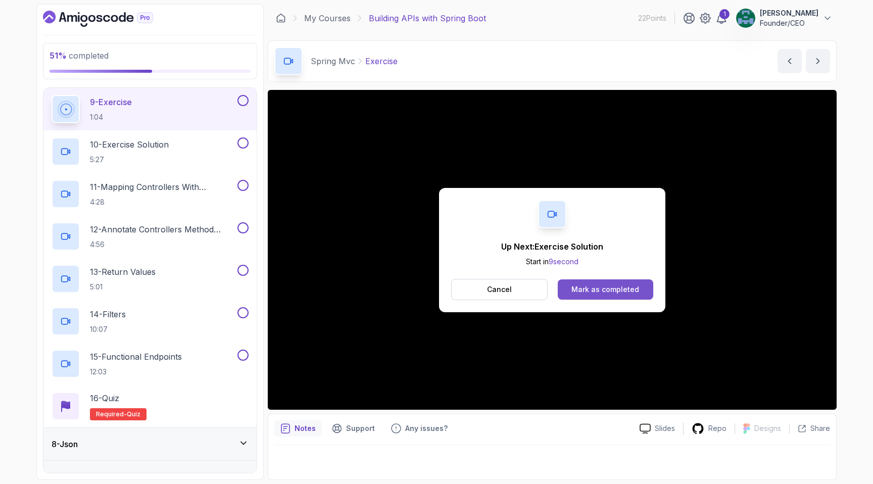
click at [578, 291] on div "Mark as completed" at bounding box center [605, 289] width 68 height 10
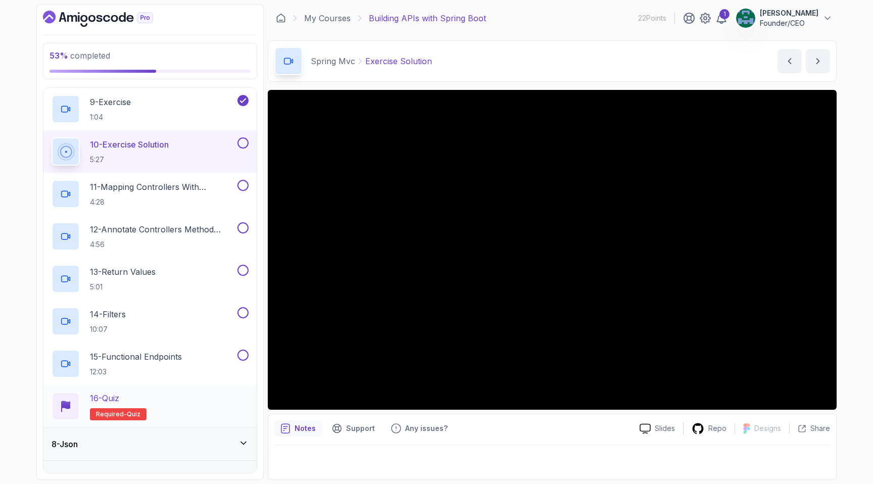
click at [144, 394] on div "16 - Quiz Required- quiz" at bounding box center [150, 406] width 197 height 28
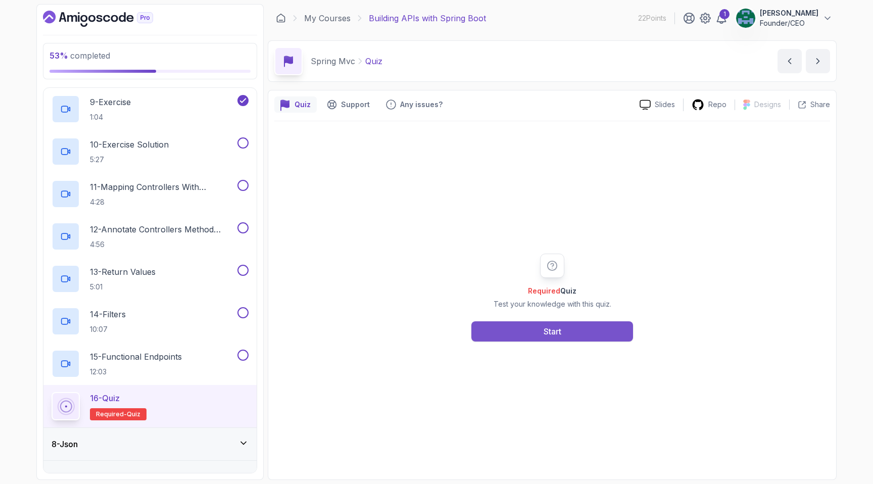
click at [528, 334] on button "Start" at bounding box center [552, 331] width 162 height 20
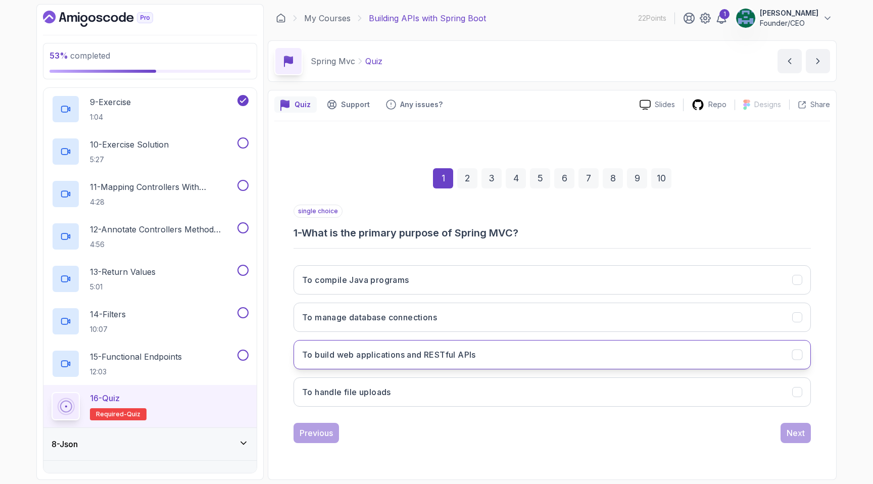
click at [482, 349] on button "To build web applications and RESTful APIs" at bounding box center [552, 354] width 517 height 29
click at [788, 425] on button "Next" at bounding box center [796, 433] width 30 height 20
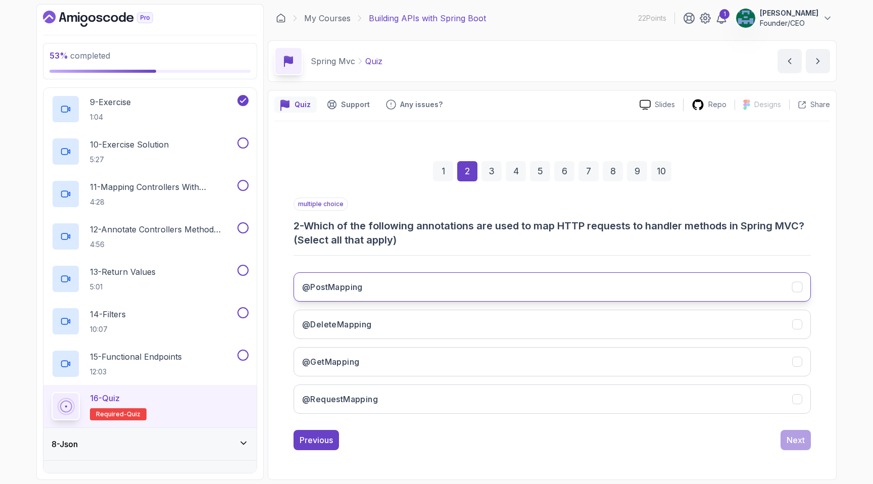
click at [387, 287] on button "@PostMapping" at bounding box center [552, 286] width 517 height 29
click at [378, 319] on button "@DeleteMapping" at bounding box center [552, 324] width 517 height 29
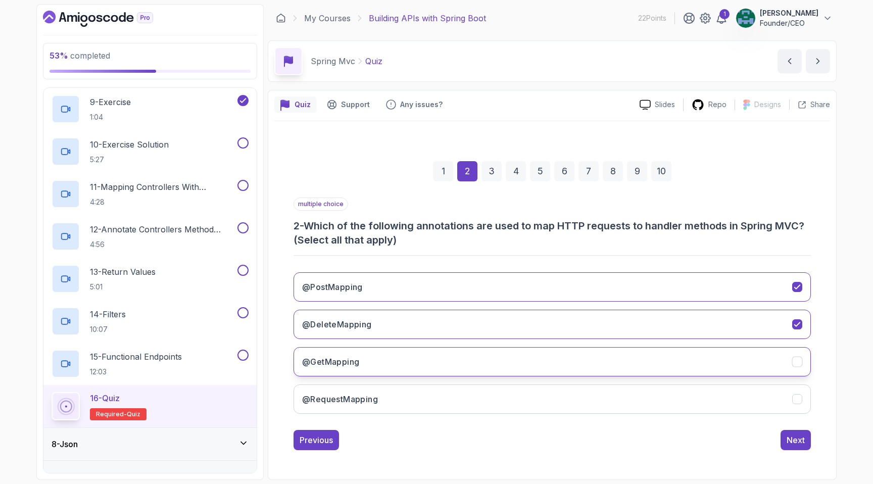
click at [384, 351] on button "@GetMapping" at bounding box center [552, 361] width 517 height 29
click at [800, 438] on div "Next" at bounding box center [796, 440] width 18 height 12
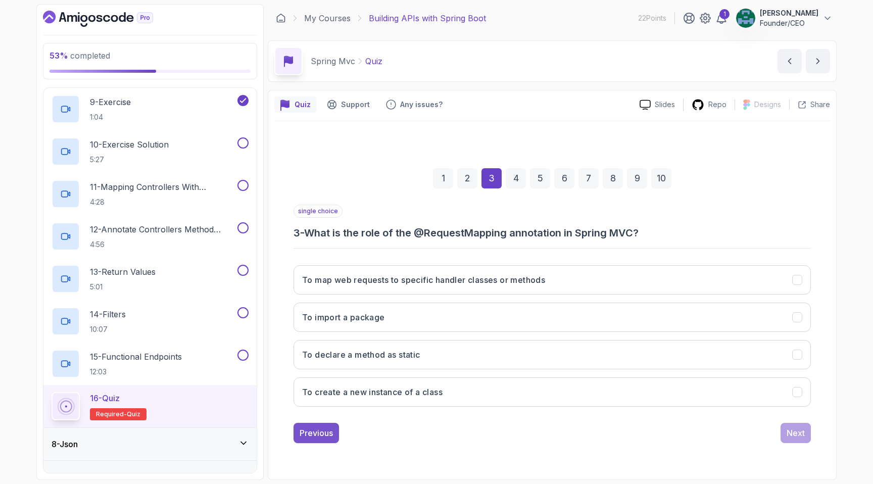
click at [334, 432] on button "Previous" at bounding box center [316, 433] width 45 height 20
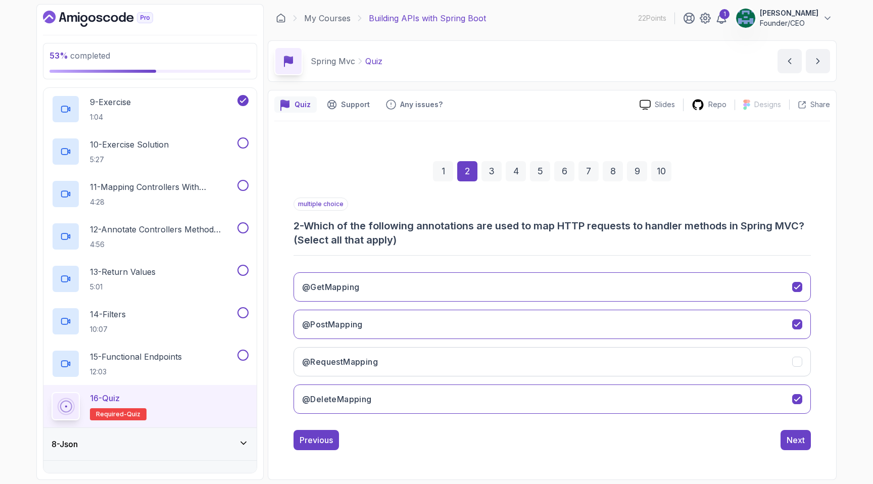
click at [334, 428] on div "multiple choice 2 - Which of the following annotations are used to map HTTP req…" at bounding box center [552, 324] width 517 height 253
click at [325, 430] on button "Previous" at bounding box center [316, 440] width 45 height 20
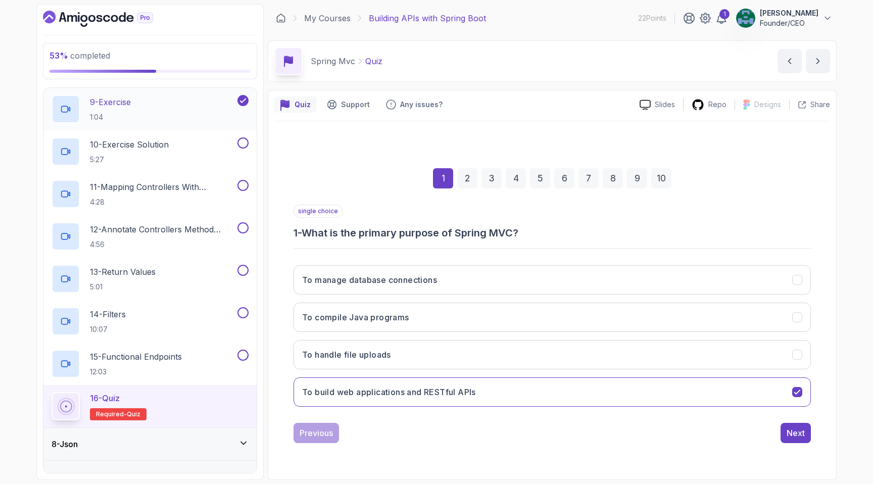
click at [150, 112] on div "9 - Exercise 1:04" at bounding box center [144, 109] width 184 height 28
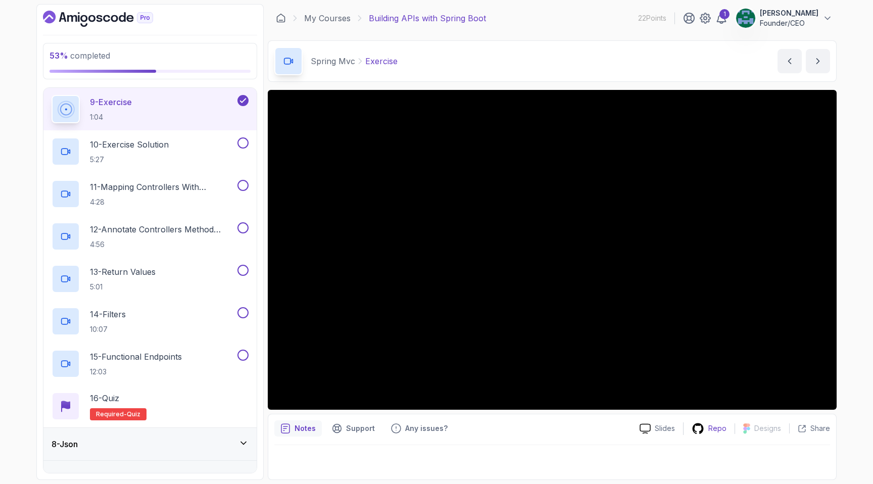
click at [711, 426] on p "Repo" at bounding box center [717, 428] width 18 height 10
click at [159, 199] on p "4:28" at bounding box center [162, 202] width 145 height 10
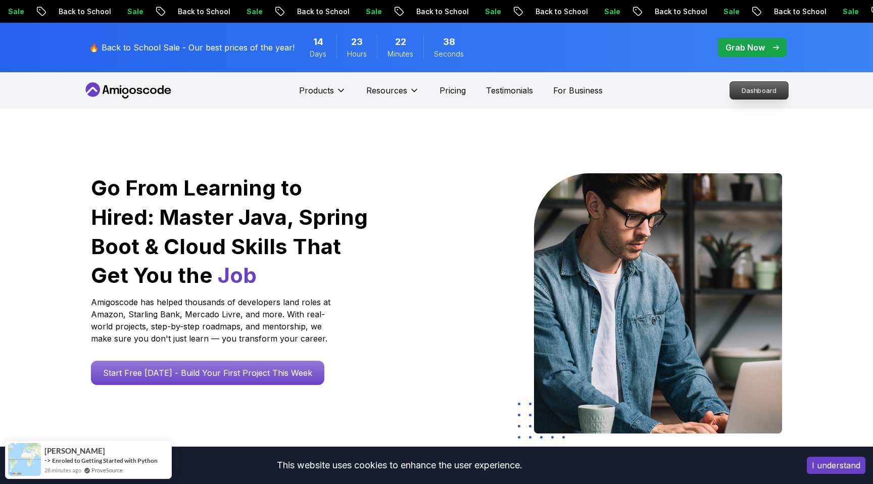
click at [745, 91] on p "Dashboard" at bounding box center [759, 90] width 58 height 17
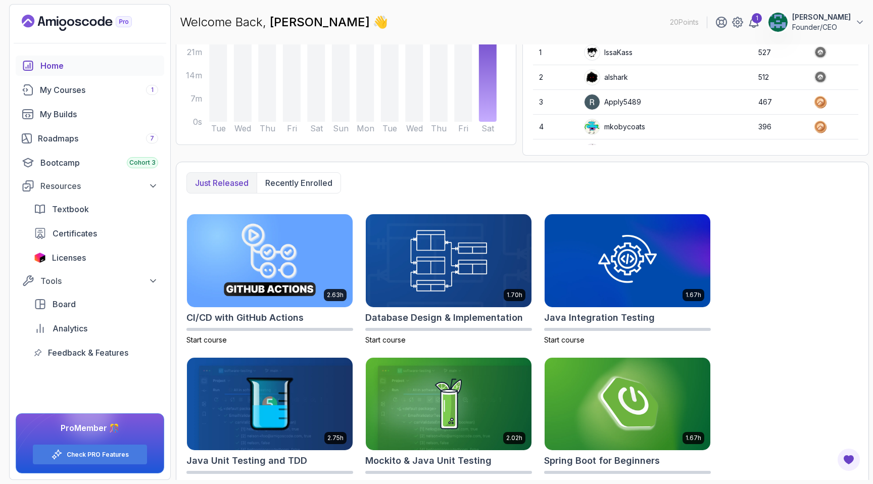
scroll to position [307, 0]
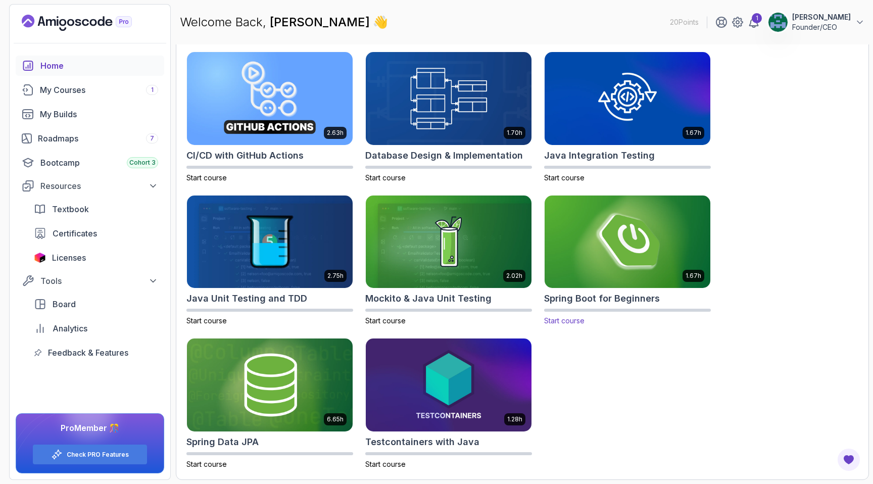
click at [630, 237] on img at bounding box center [628, 242] width 174 height 98
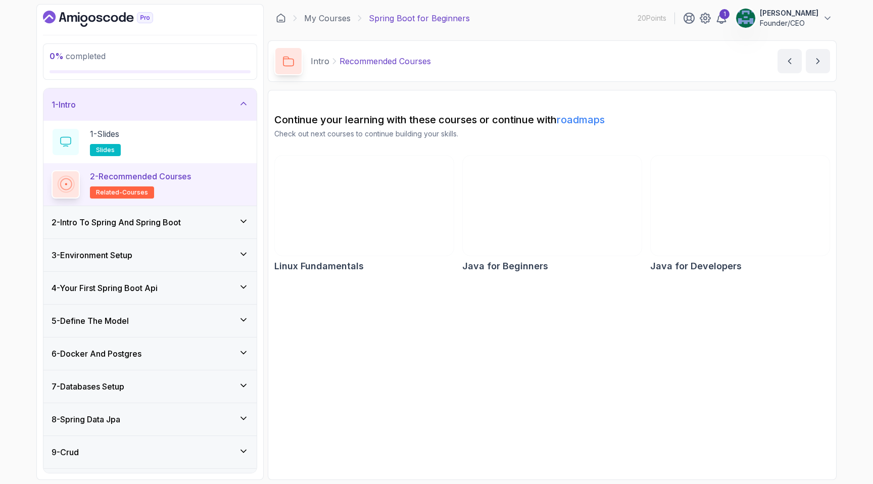
scroll to position [94, 0]
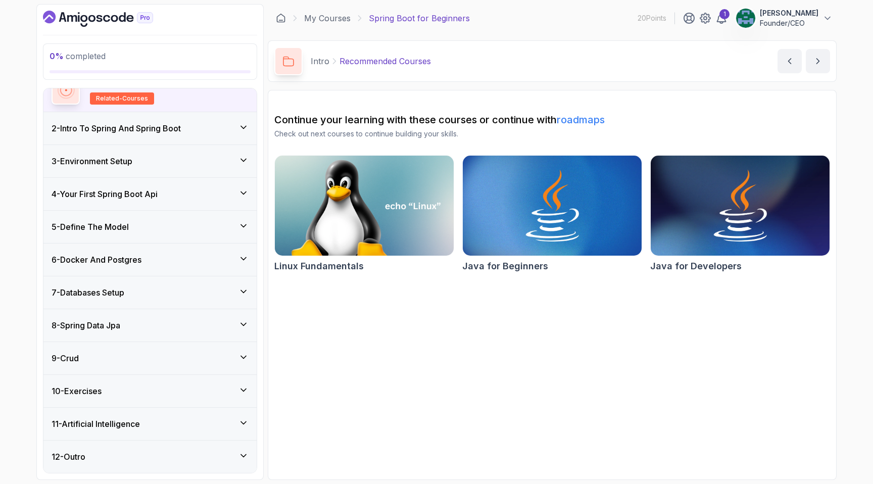
click at [134, 226] on div "5 - Define The Model" at bounding box center [150, 227] width 197 height 12
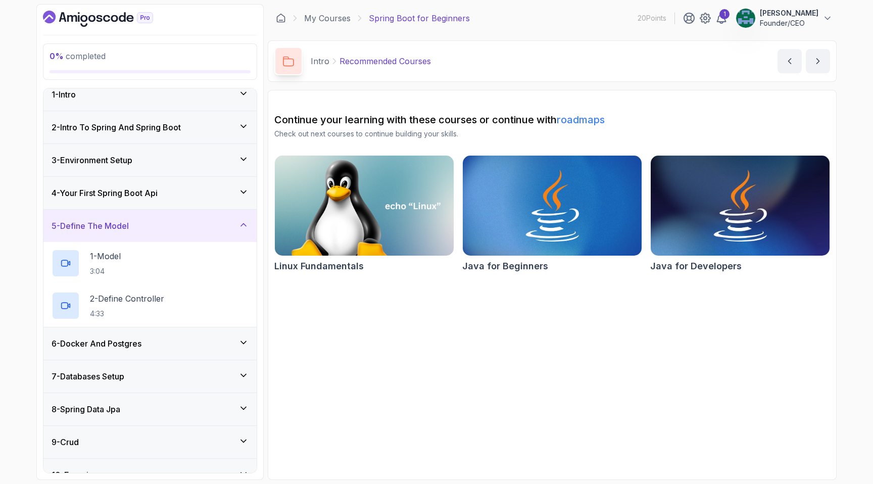
scroll to position [0, 0]
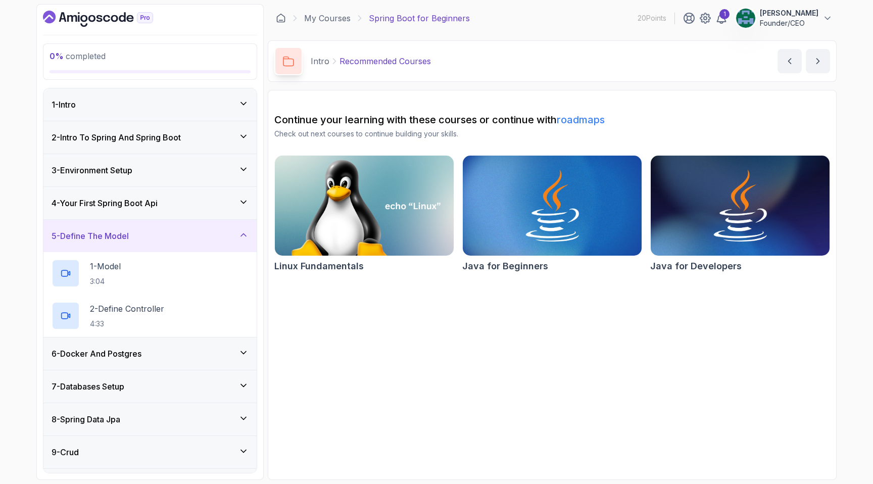
click at [148, 195] on div "4 - Your First Spring Boot Api" at bounding box center [149, 203] width 213 height 32
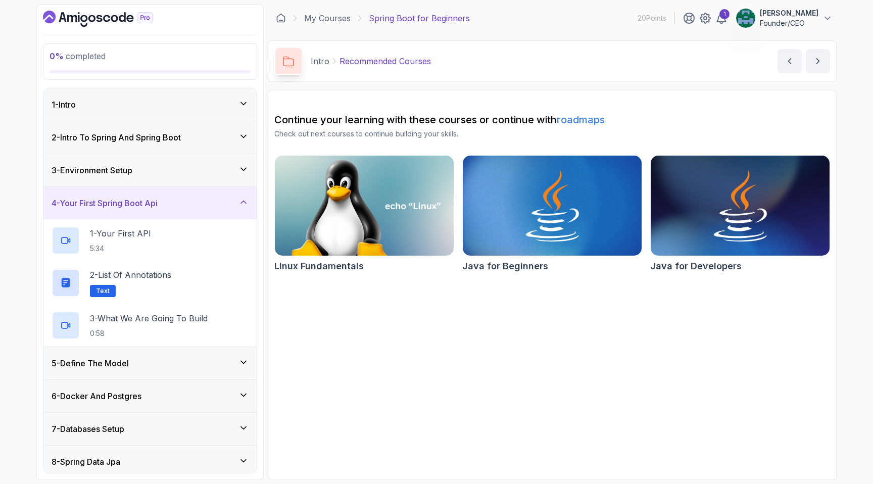
click at [112, 102] on div "1 - Intro" at bounding box center [150, 105] width 197 height 12
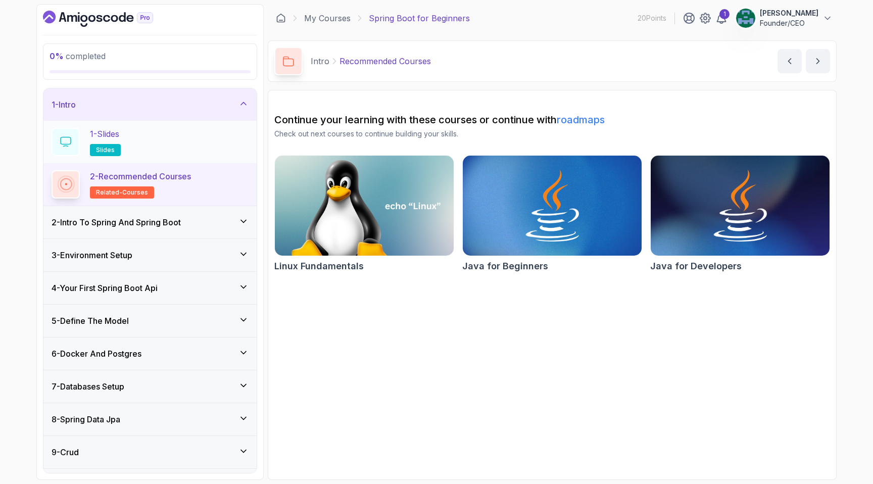
click at [166, 142] on div "1 - Slides slides" at bounding box center [150, 142] width 197 height 28
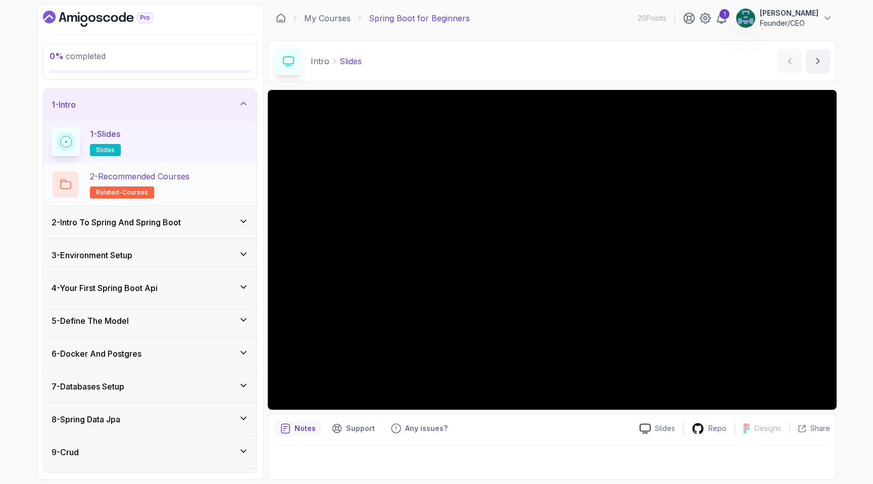
click at [160, 177] on p "2 - Recommended Courses" at bounding box center [140, 176] width 100 height 12
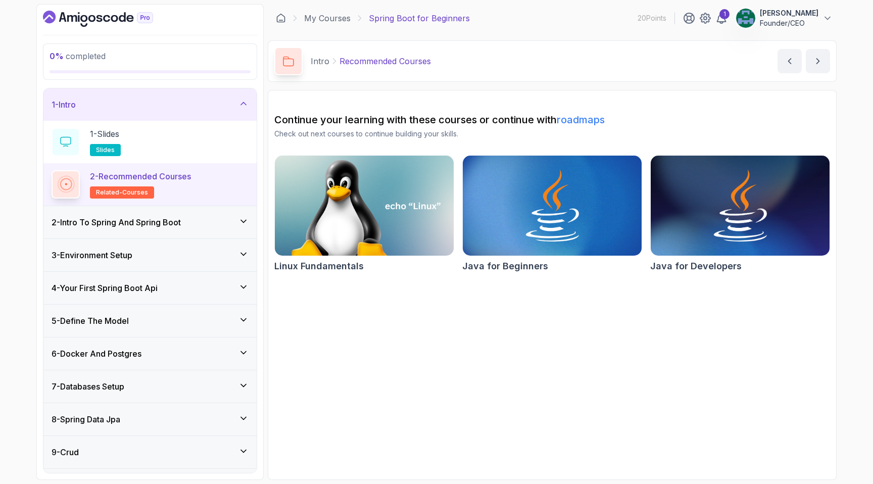
click at [134, 221] on h3 "2 - Intro To Spring And Spring Boot" at bounding box center [116, 222] width 129 height 12
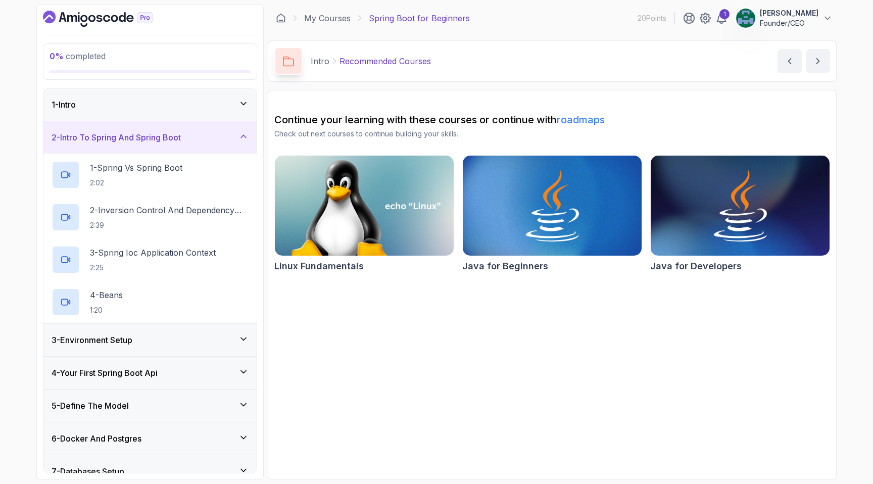
click at [141, 101] on div "1 - Intro" at bounding box center [150, 105] width 197 height 12
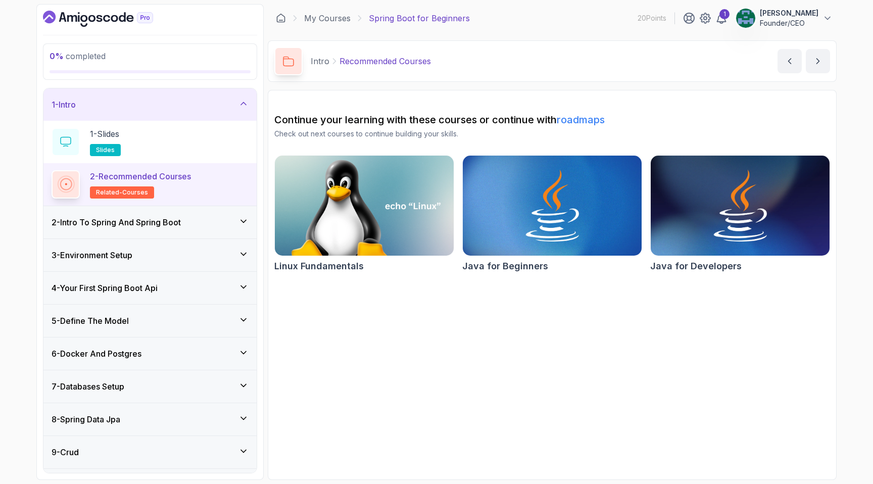
click at [188, 225] on div "2 - Intro To Spring And Spring Boot" at bounding box center [150, 222] width 197 height 12
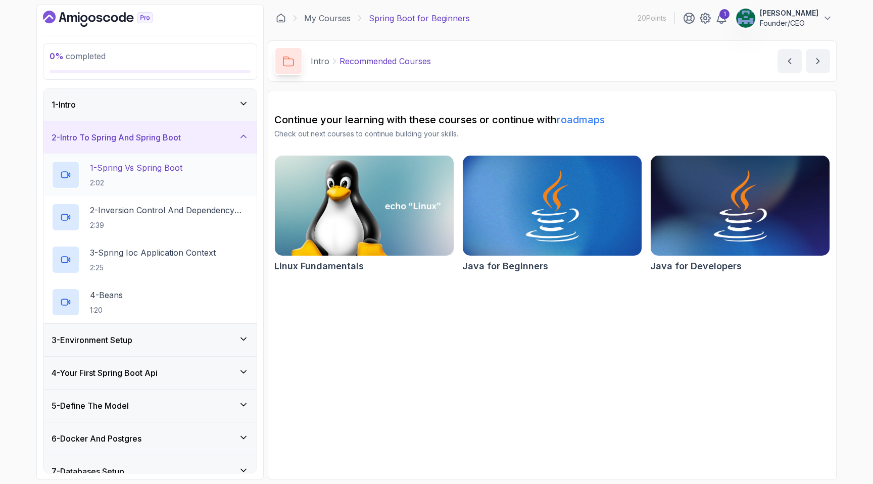
click at [176, 169] on p "1 - Spring Vs Spring Boot" at bounding box center [136, 168] width 92 height 12
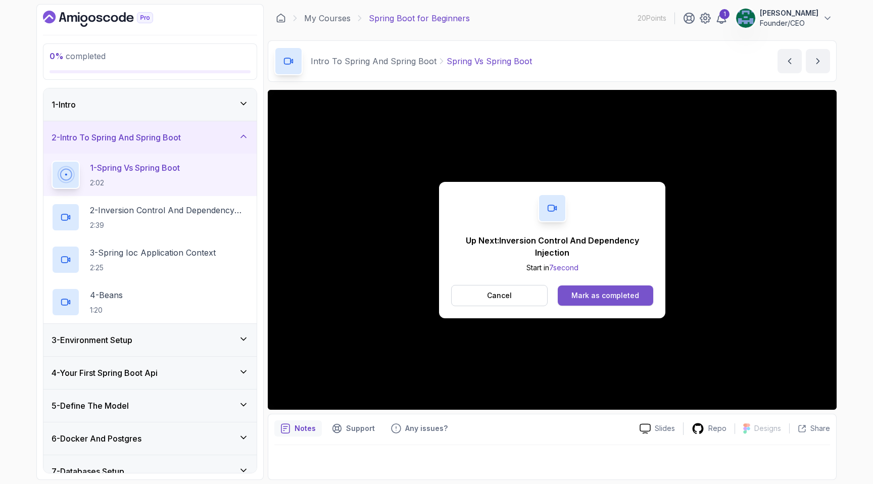
click at [611, 296] on div "Mark as completed" at bounding box center [605, 295] width 68 height 10
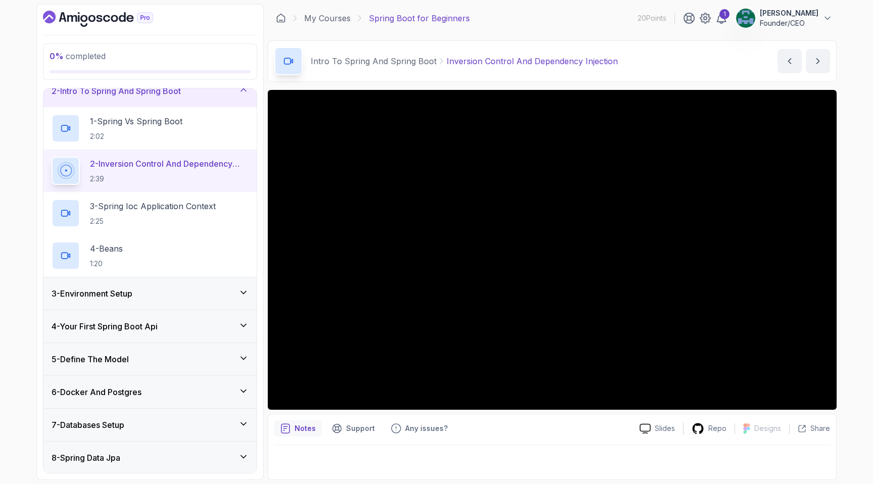
scroll to position [44, 0]
click at [658, 426] on p "Slides" at bounding box center [665, 428] width 20 height 10
click at [711, 13] on icon at bounding box center [705, 18] width 12 height 12
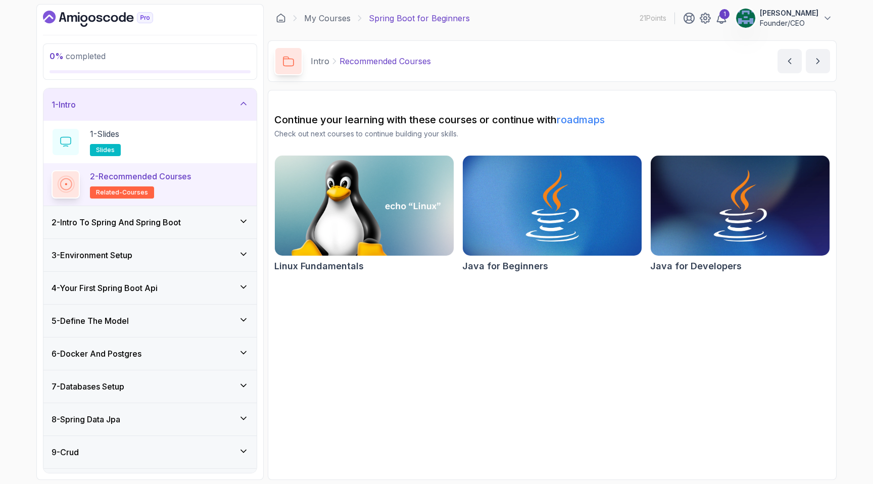
click at [111, 217] on h3 "2 - Intro To Spring And Spring Boot" at bounding box center [116, 222] width 129 height 12
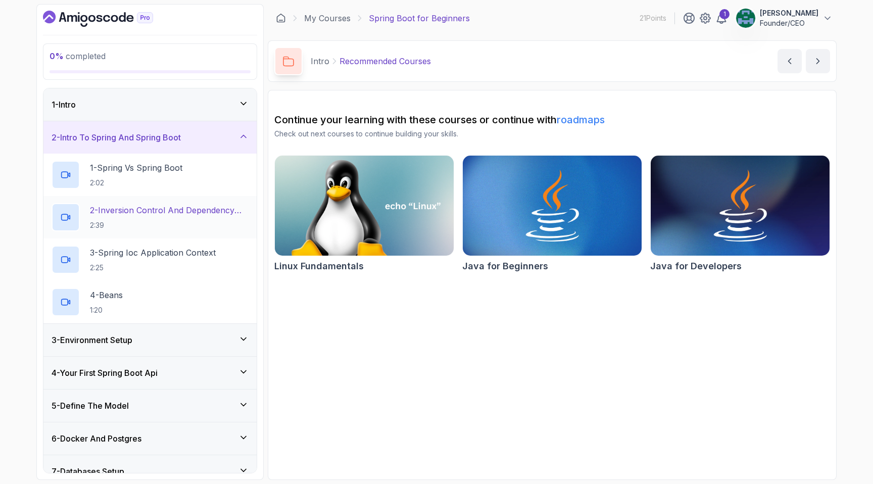
click at [190, 214] on p "2 - Inversion Control And Dependency Injection" at bounding box center [169, 210] width 159 height 12
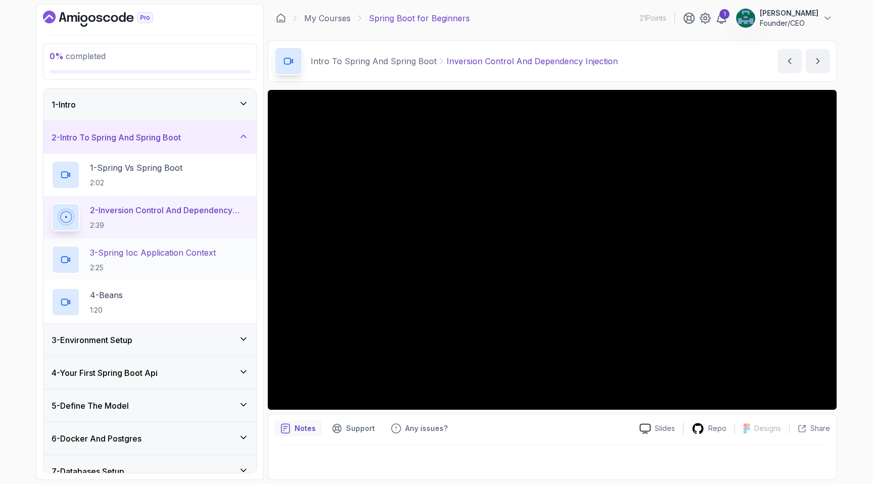
click at [182, 248] on p "3 - Spring Ioc Application Context" at bounding box center [153, 253] width 126 height 12
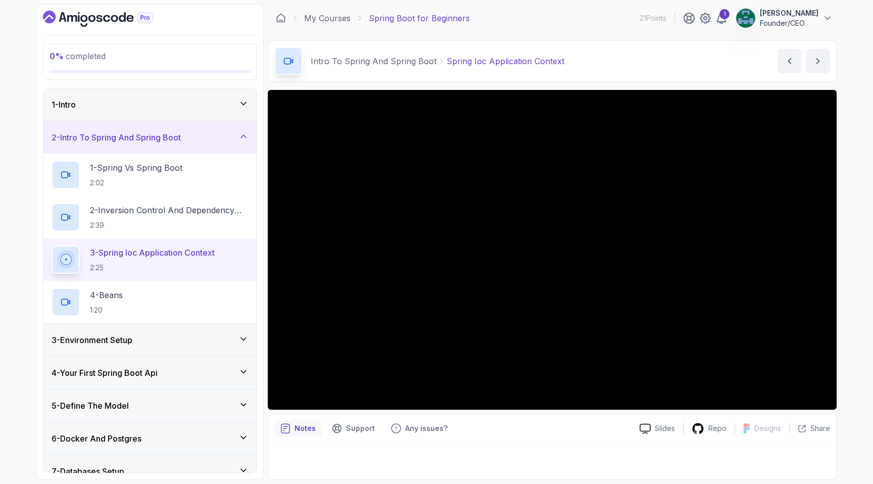
click at [244, 331] on div "3 - Environment Setup" at bounding box center [149, 340] width 213 height 32
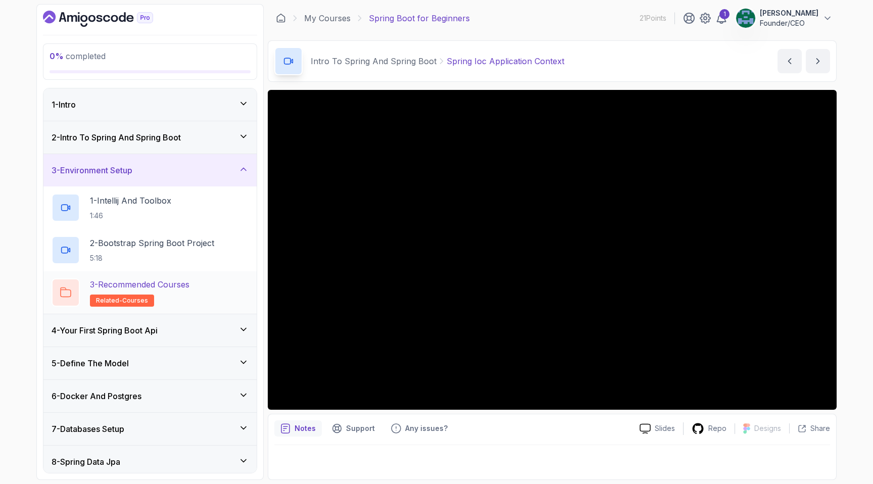
click at [208, 288] on div "3 - Recommended Courses related-courses" at bounding box center [150, 292] width 197 height 28
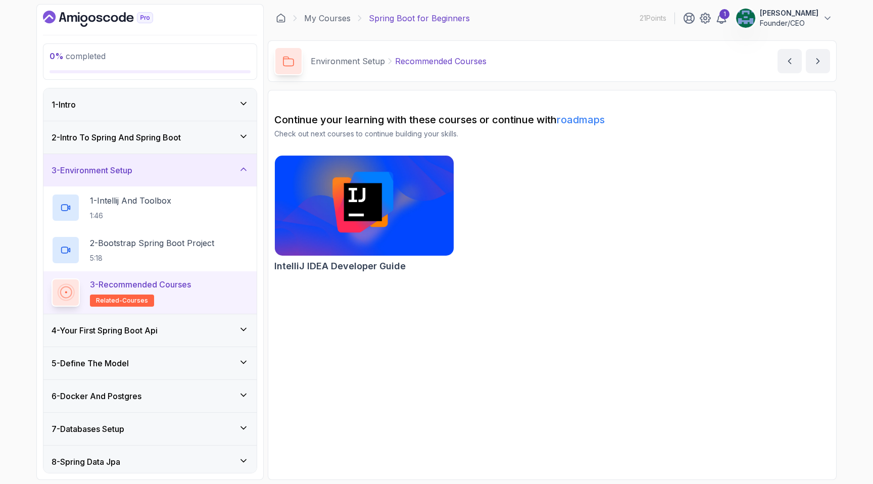
click at [207, 338] on div "4 - Your First Spring Boot Api" at bounding box center [149, 330] width 213 height 32
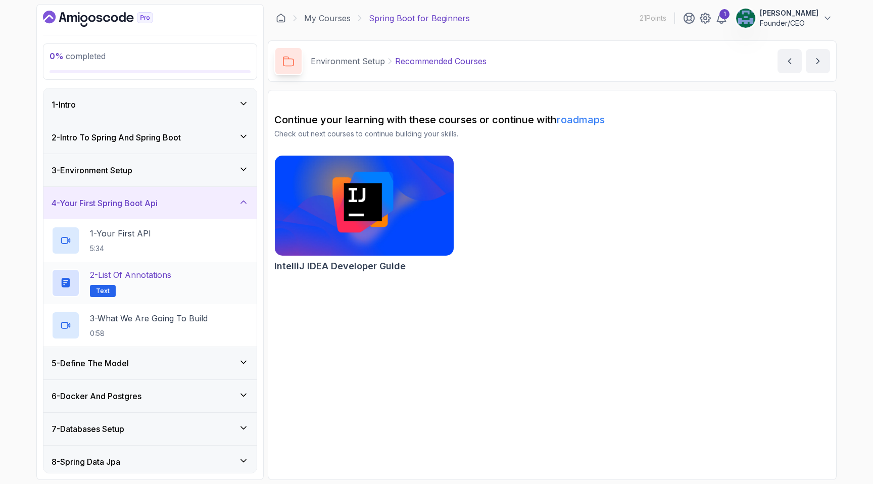
click at [203, 293] on div "2 - List of Annotations Text" at bounding box center [150, 283] width 197 height 28
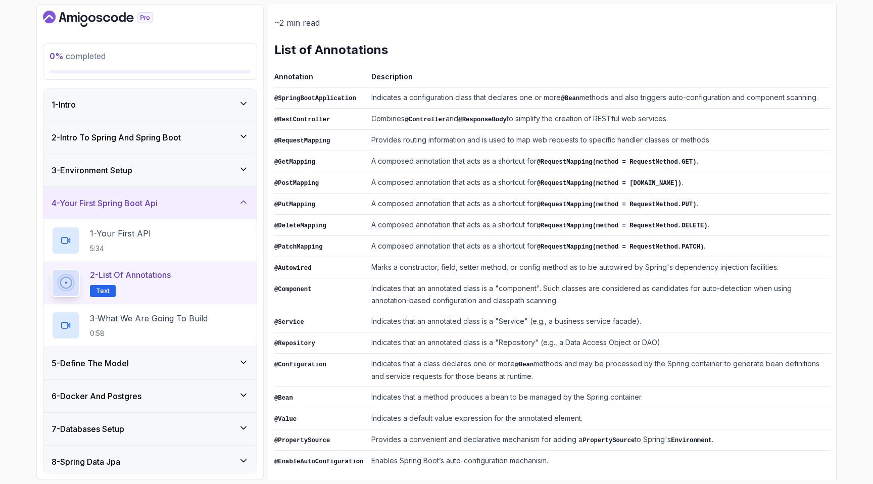
scroll to position [124, 0]
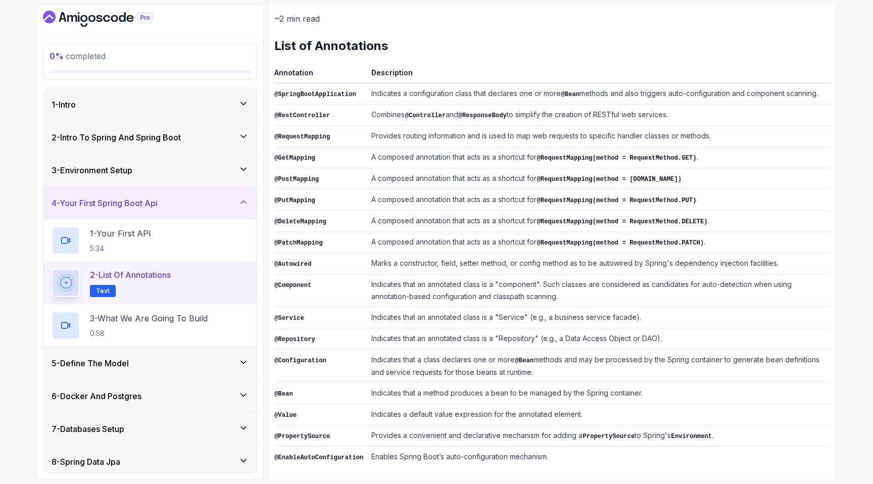
click at [178, 147] on div "2 - Intro To Spring And Spring Boot" at bounding box center [149, 137] width 213 height 32
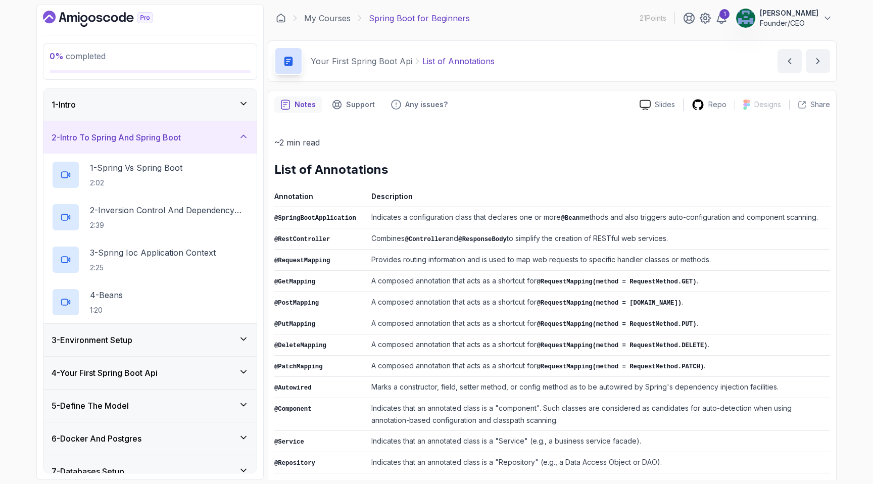
scroll to position [124, 0]
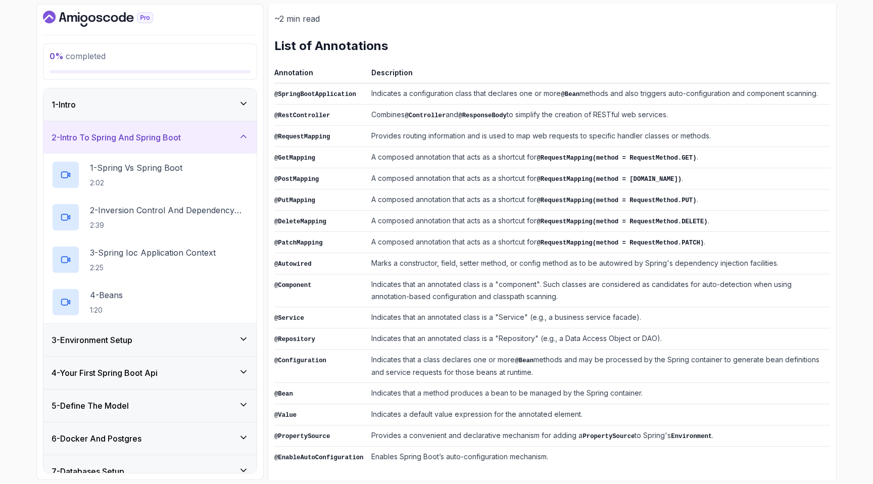
click at [79, 19] on icon "Dashboard" at bounding box center [79, 18] width 2 height 7
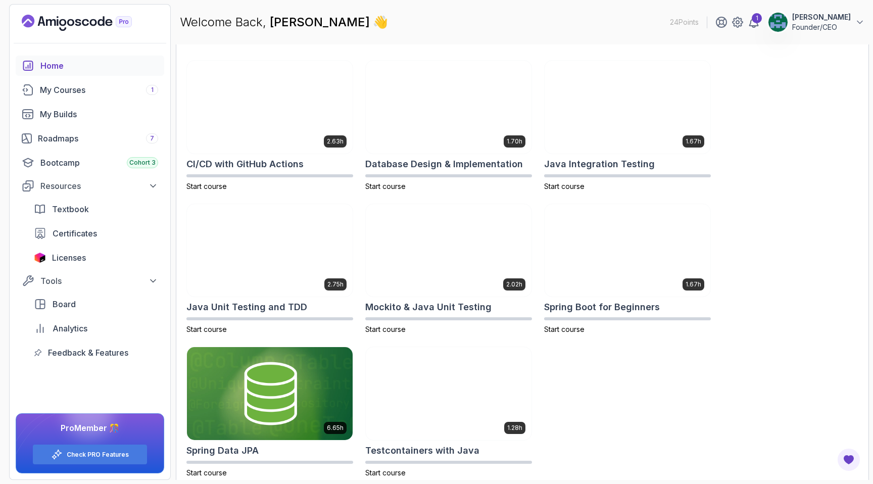
scroll to position [307, 0]
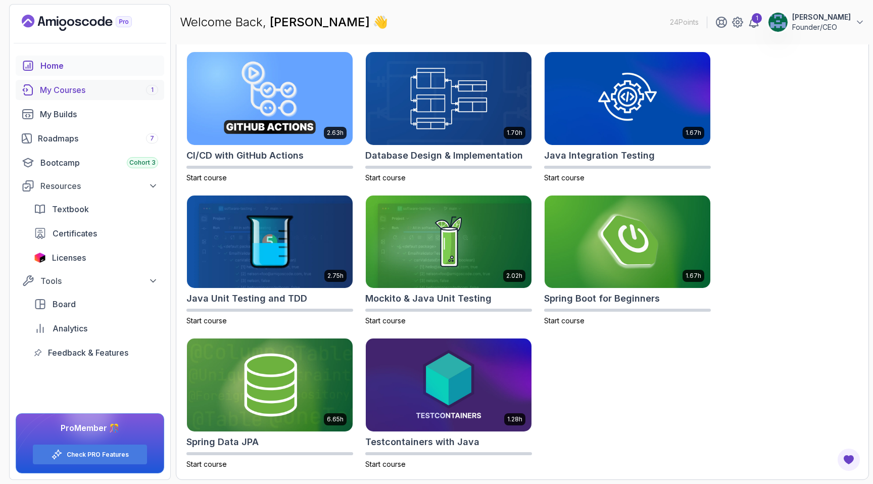
click at [67, 96] on link "My Courses 1" at bounding box center [90, 90] width 149 height 20
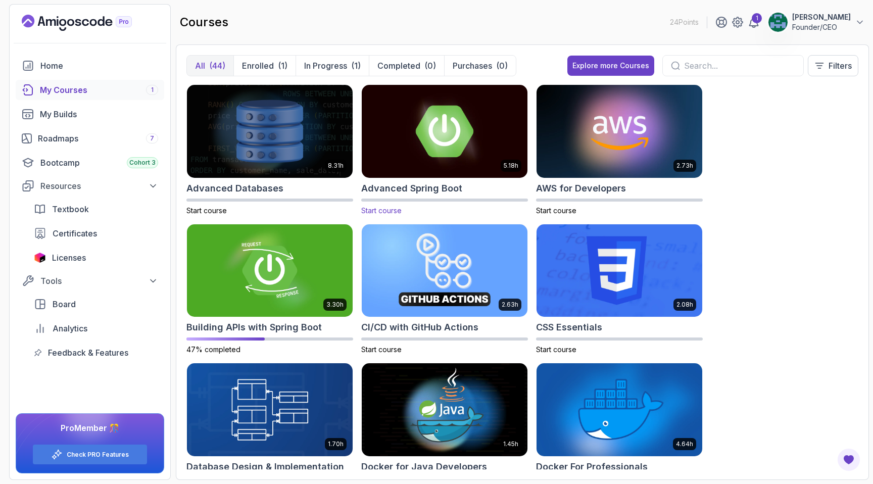
click at [427, 139] on img at bounding box center [445, 131] width 174 height 98
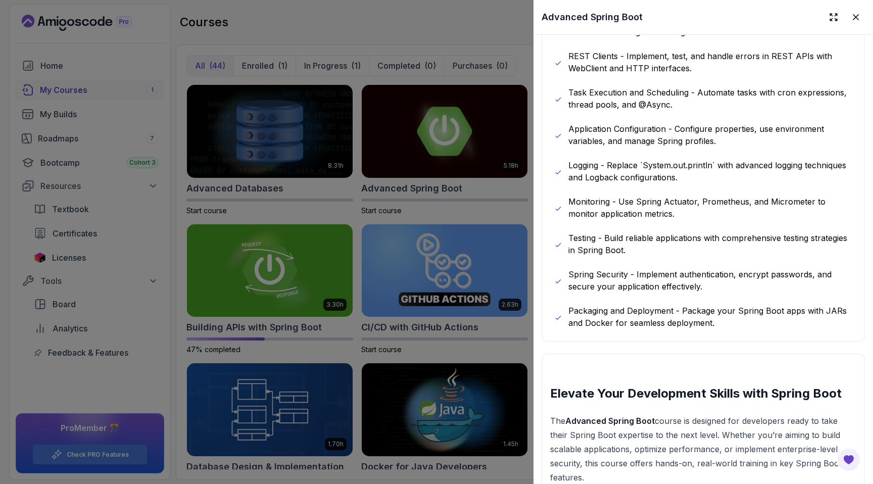
scroll to position [724, 0]
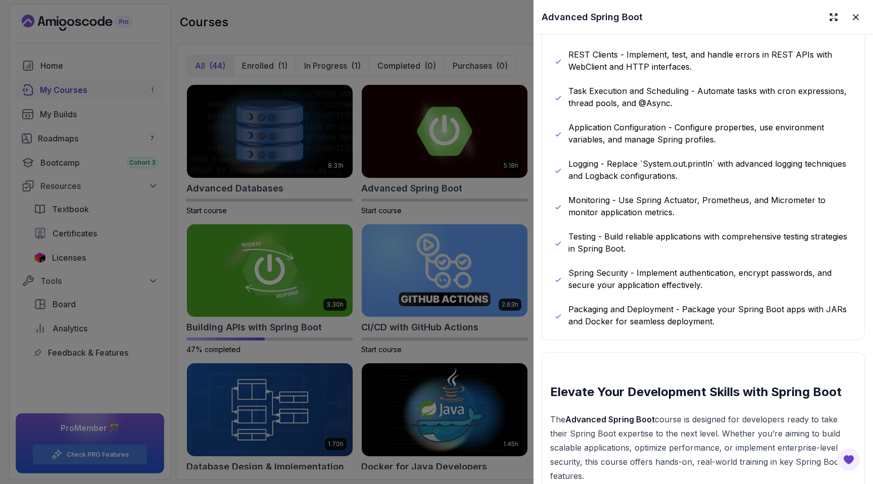
click at [457, 48] on div at bounding box center [436, 242] width 873 height 484
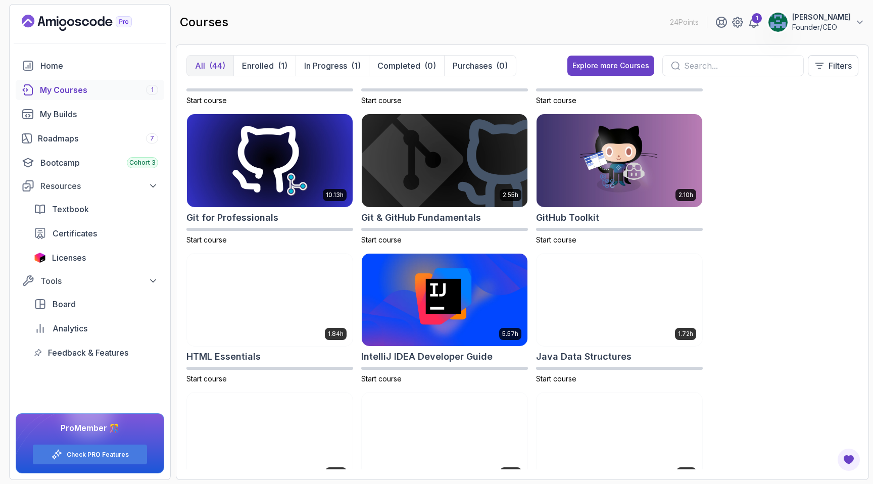
scroll to position [389, 0]
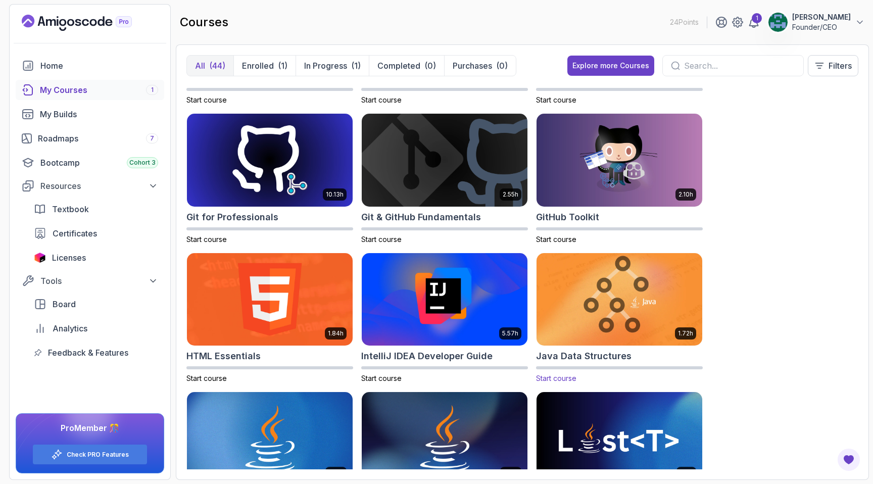
click at [618, 296] on img at bounding box center [619, 300] width 174 height 98
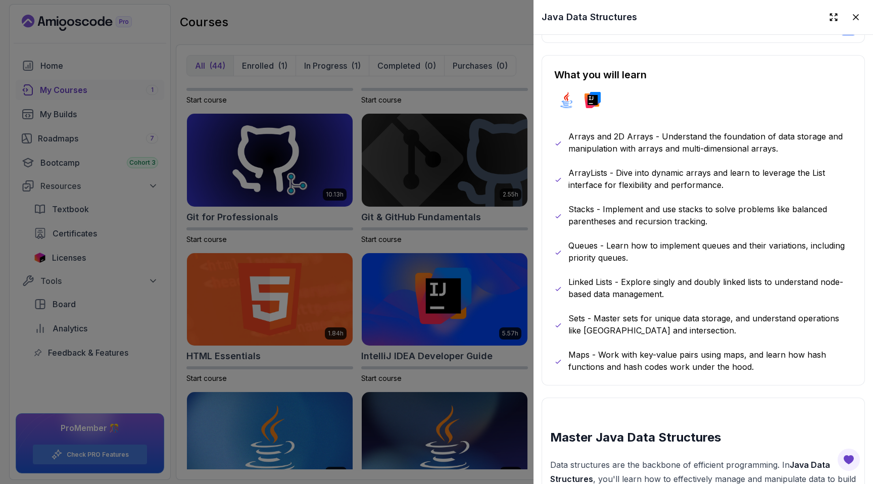
scroll to position [521, 0]
click at [461, 374] on div at bounding box center [436, 242] width 873 height 484
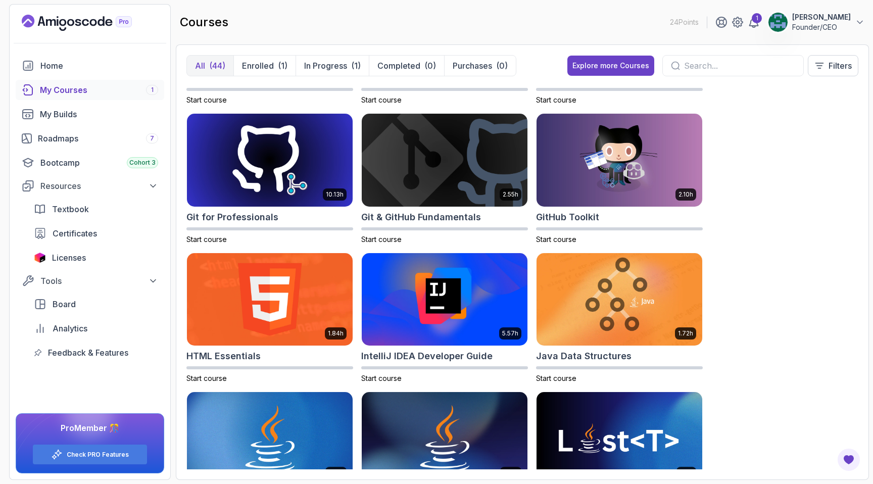
scroll to position [426, 0]
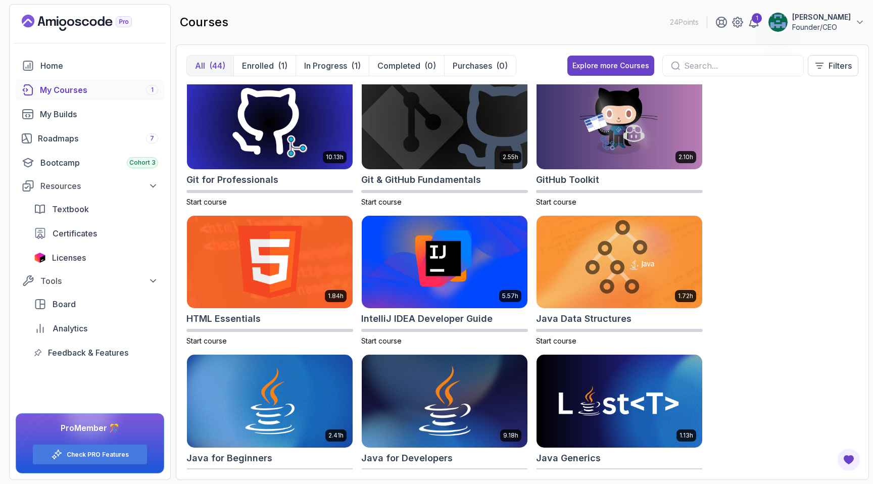
click at [424, 415] on img at bounding box center [445, 402] width 174 height 98
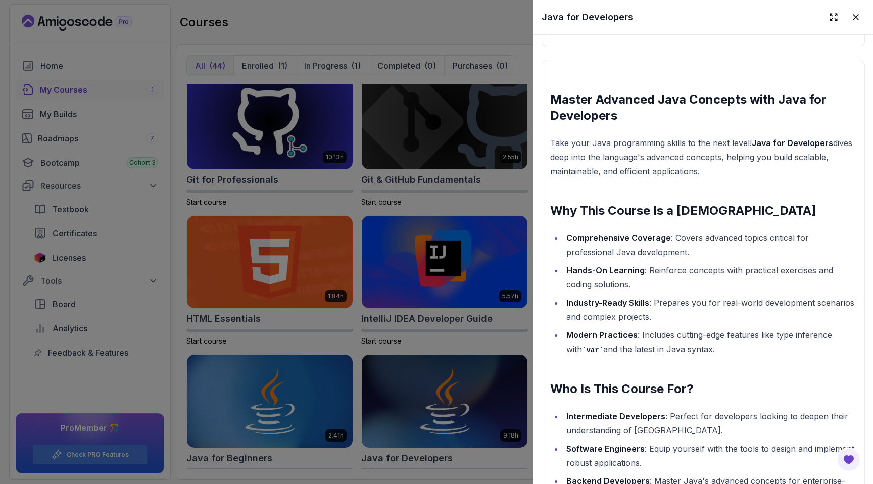
scroll to position [866, 0]
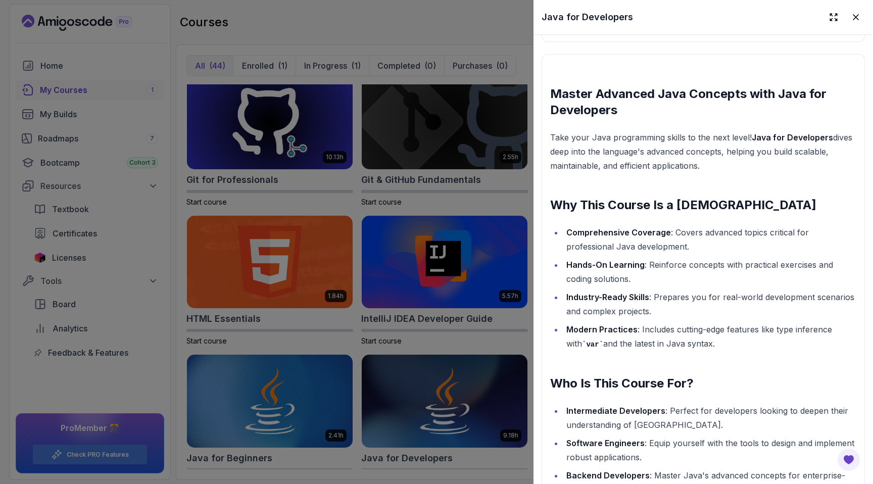
click at [367, 340] on div at bounding box center [436, 242] width 873 height 484
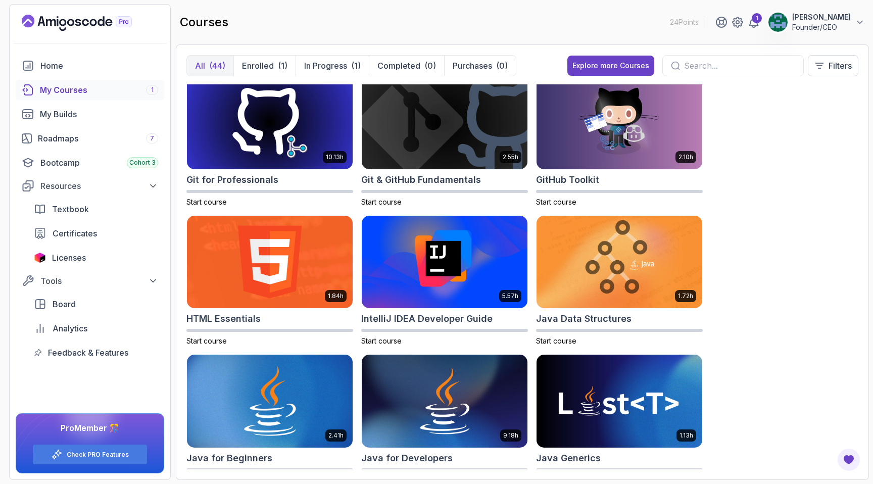
click at [321, 380] on img at bounding box center [270, 402] width 174 height 98
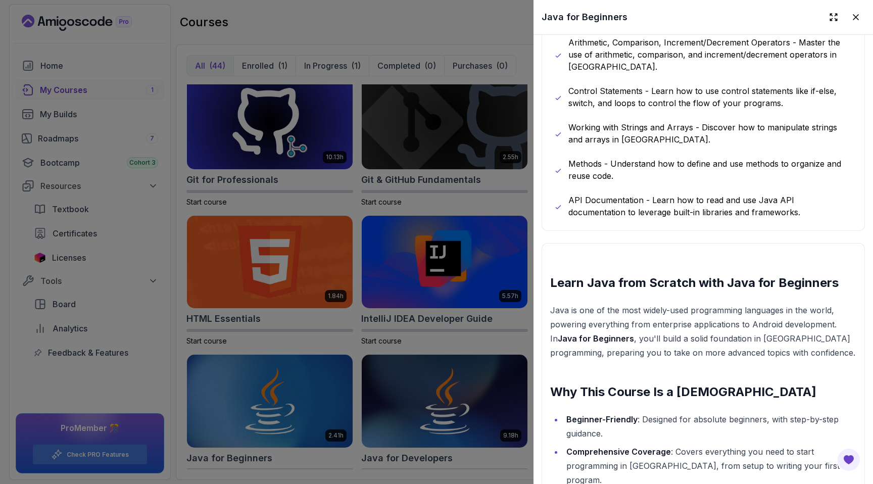
scroll to position [854, 0]
click at [454, 343] on div at bounding box center [436, 242] width 873 height 484
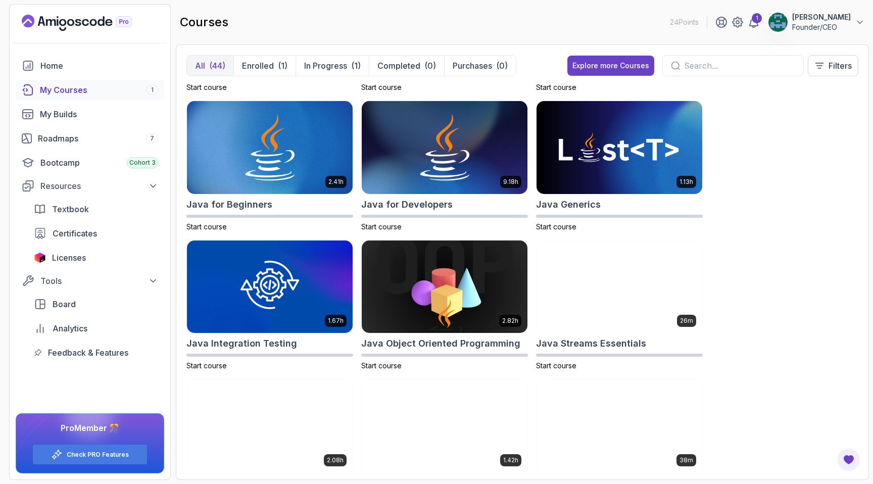
scroll to position [696, 0]
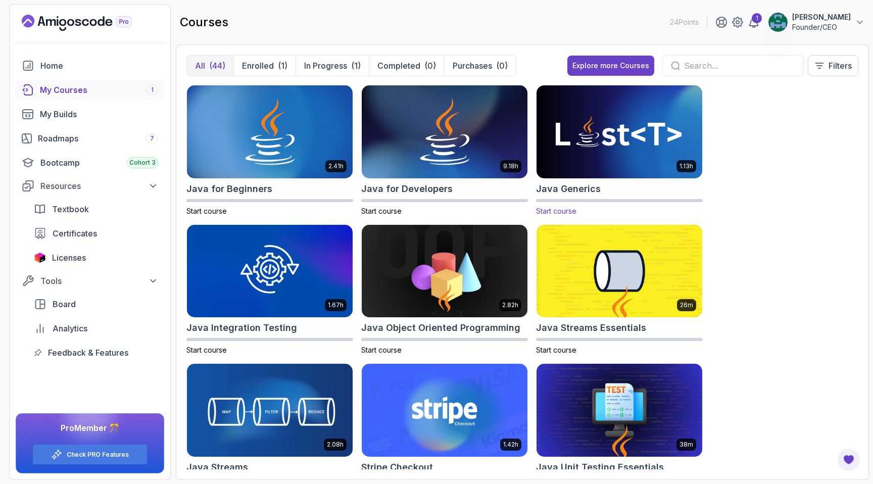
click at [599, 148] on img at bounding box center [619, 132] width 174 height 98
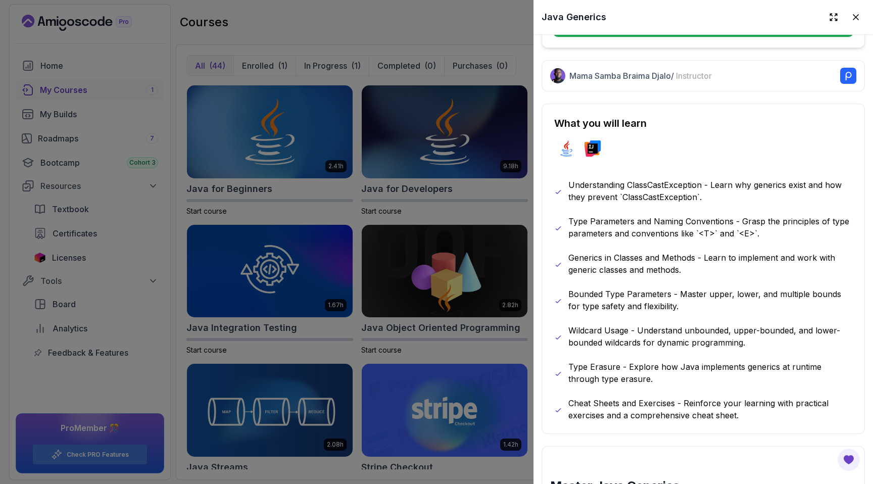
scroll to position [439, 0]
click at [432, 352] on div at bounding box center [436, 242] width 873 height 484
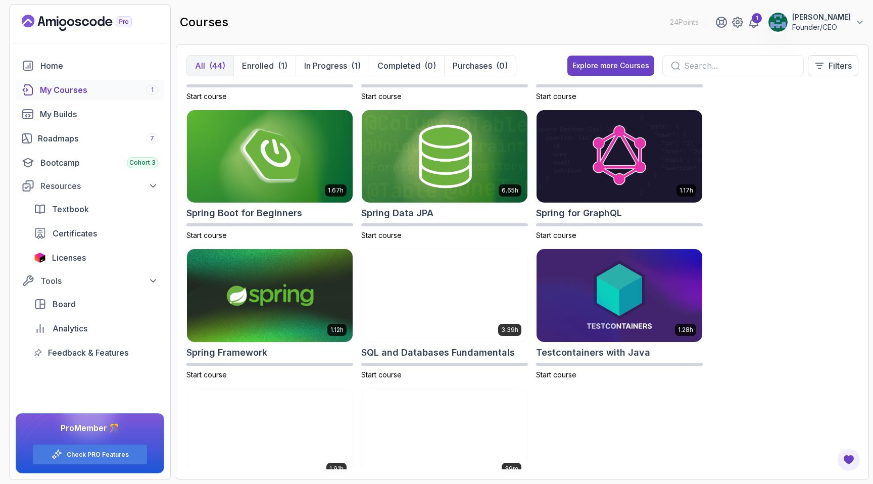
scroll to position [1708, 0]
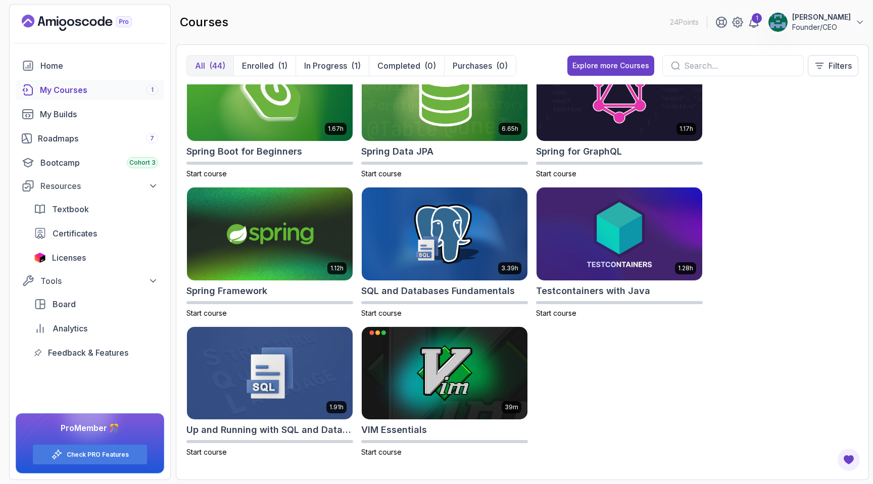
click at [696, 58] on div at bounding box center [732, 65] width 141 height 21
click at [692, 67] on input "text" at bounding box center [739, 66] width 111 height 12
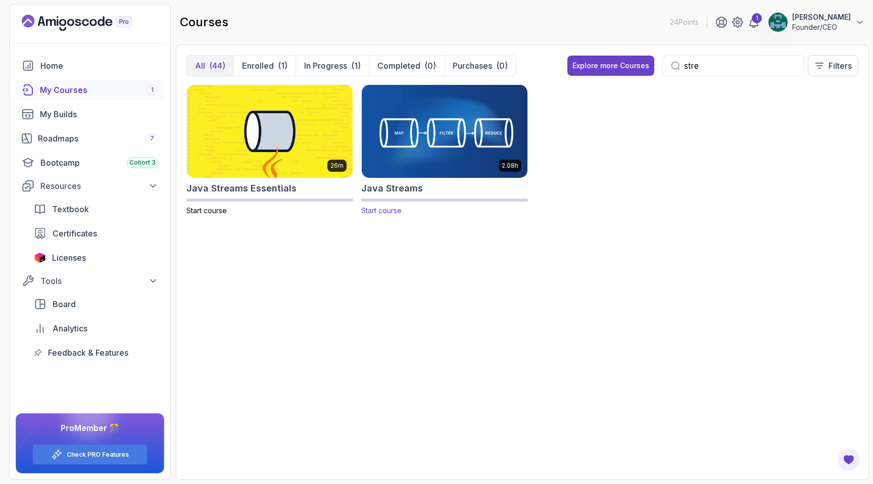
type input "stre"
click at [432, 152] on img at bounding box center [445, 131] width 174 height 98
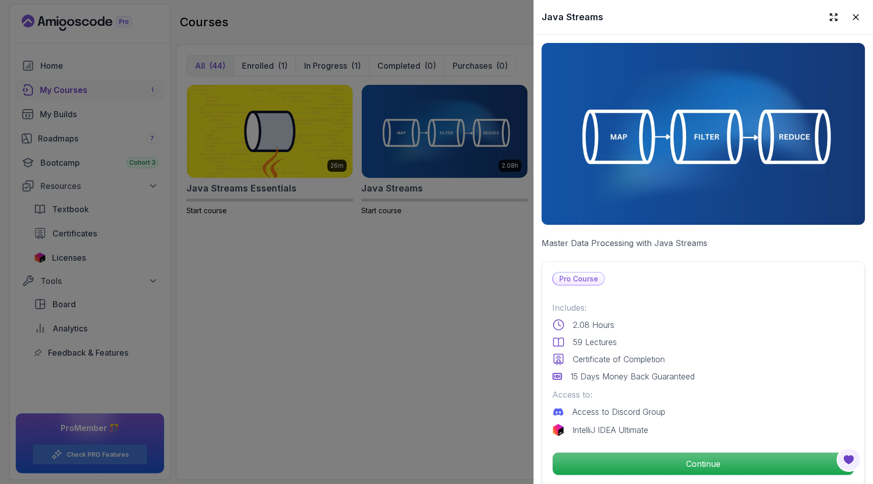
click at [439, 254] on div at bounding box center [436, 242] width 873 height 484
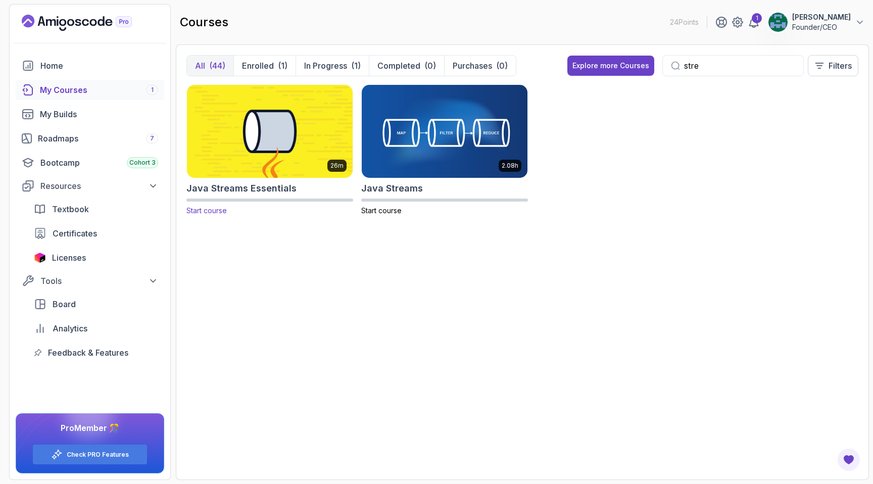
click at [306, 129] on img at bounding box center [270, 131] width 174 height 98
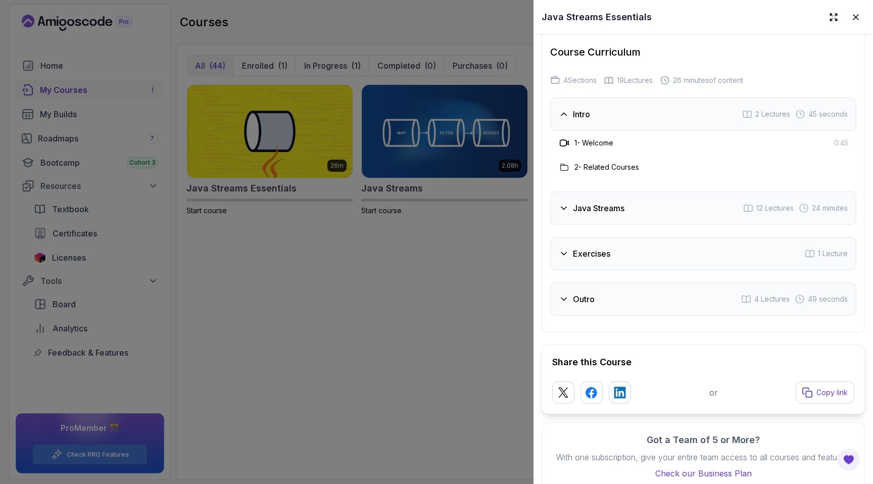
scroll to position [1568, 0]
click at [477, 311] on div at bounding box center [436, 242] width 873 height 484
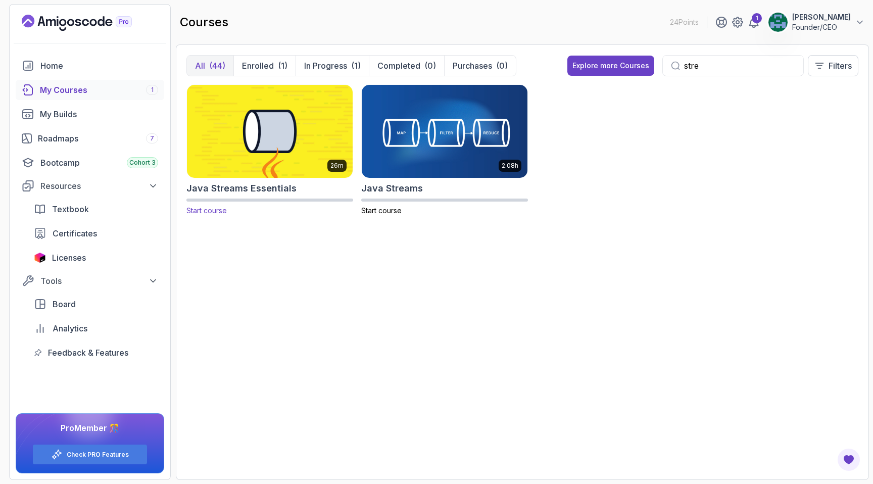
click at [299, 142] on img at bounding box center [270, 131] width 174 height 98
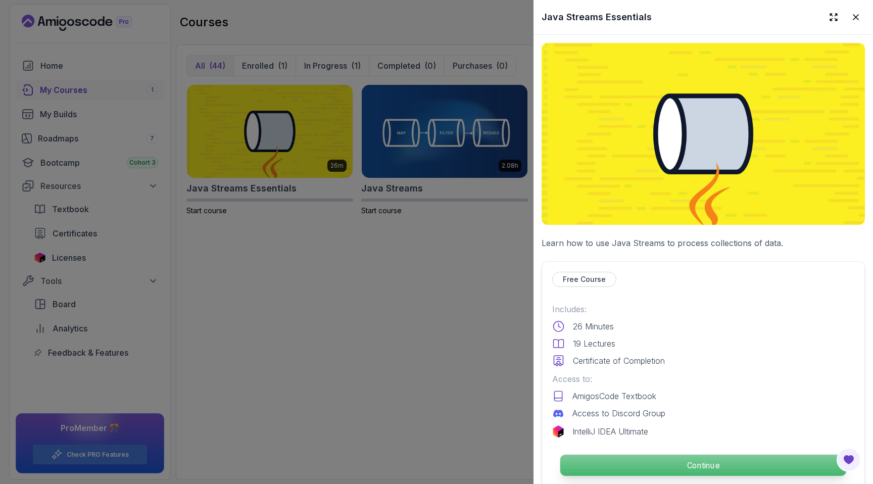
click at [686, 471] on p "Continue" at bounding box center [703, 465] width 286 height 21
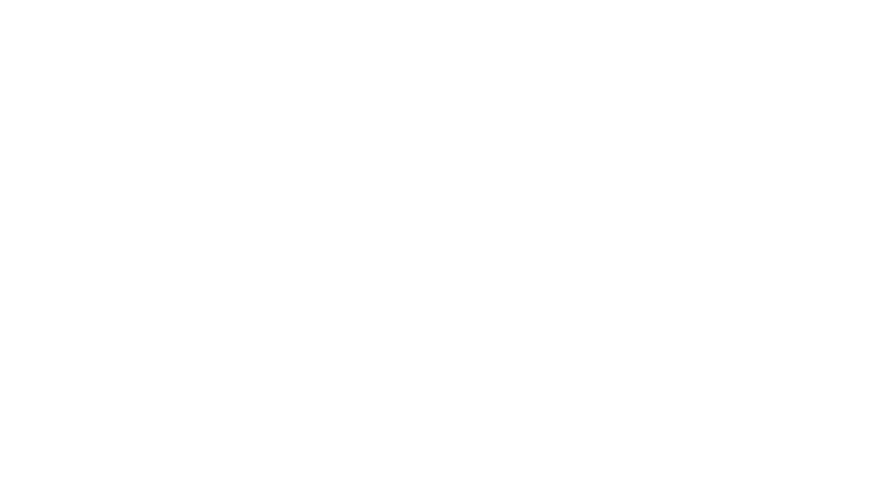
click at [679, 0] on html "15m" at bounding box center [436, 0] width 873 height 0
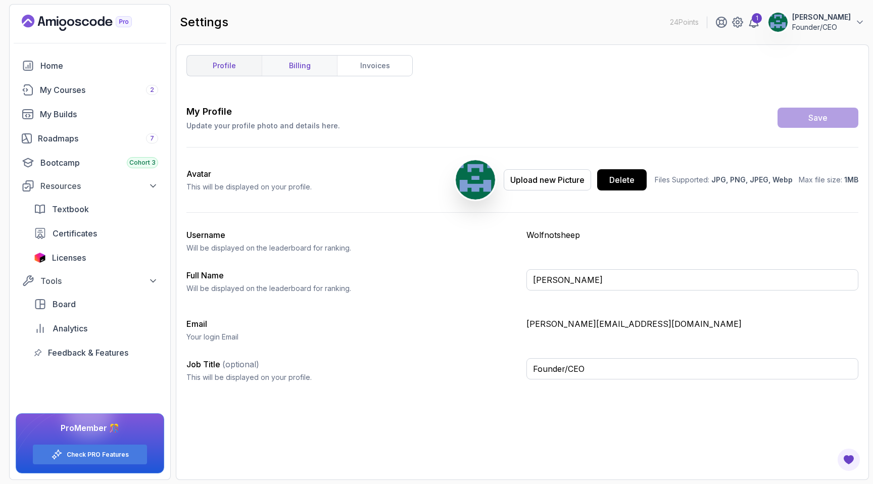
click at [324, 62] on link "billing" at bounding box center [299, 66] width 75 height 20
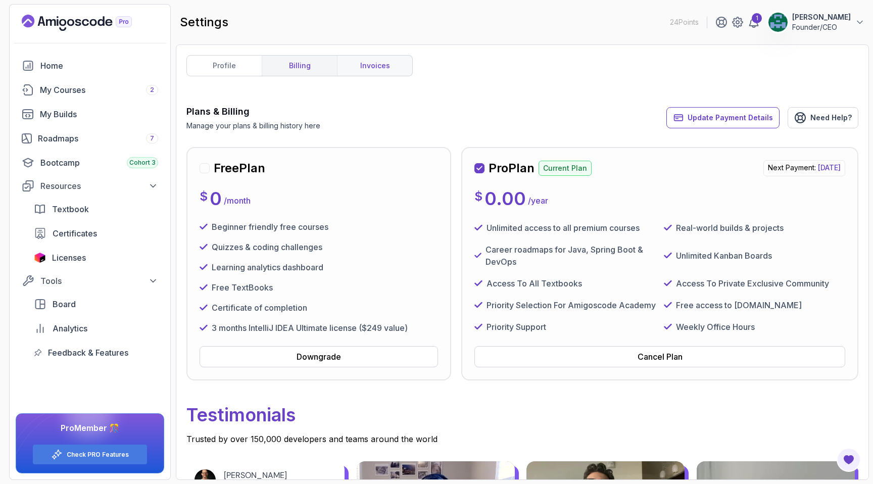
click at [358, 66] on link "invoices" at bounding box center [374, 66] width 75 height 20
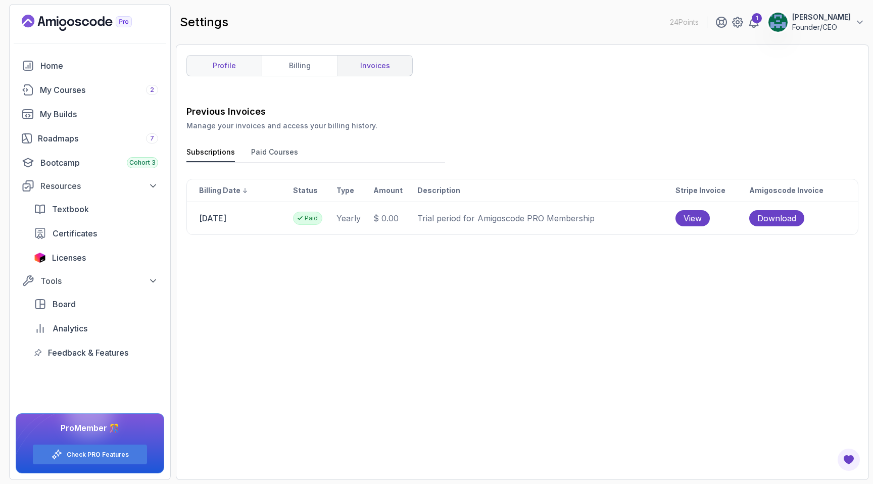
click at [215, 65] on link "profile" at bounding box center [224, 66] width 75 height 20
